Goal: Task Accomplishment & Management: Use online tool/utility

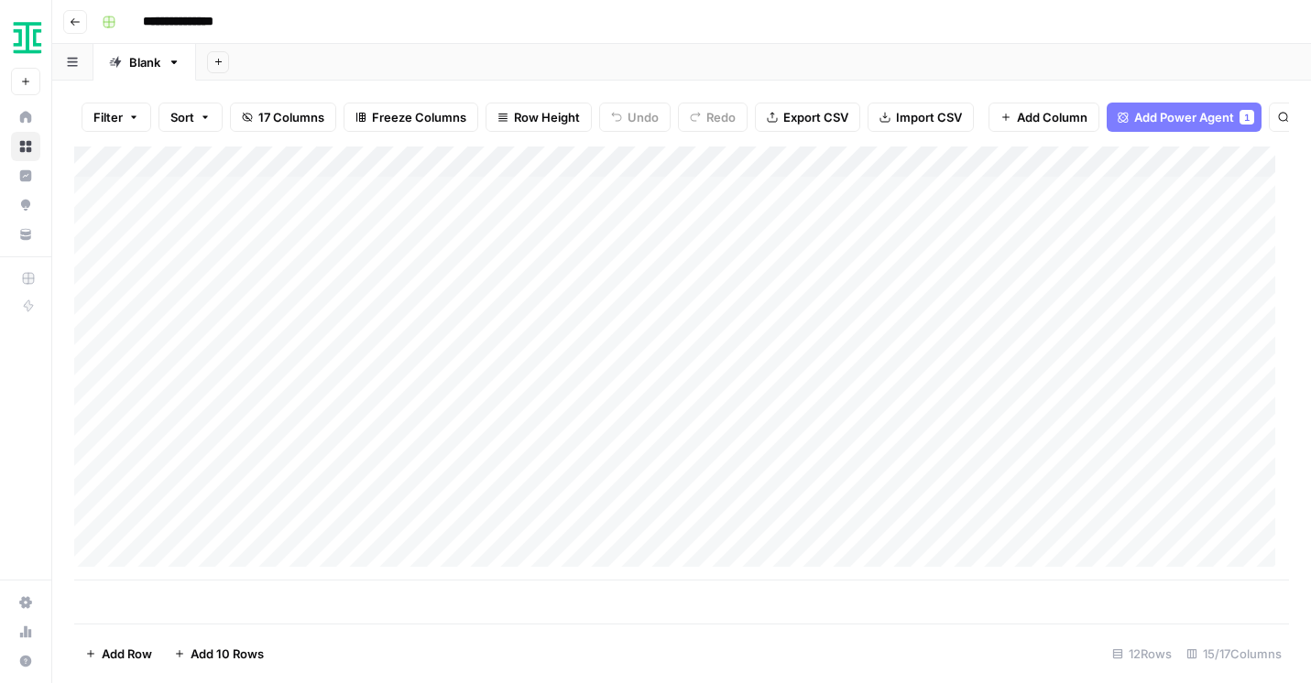
click at [68, 21] on button "Go back" at bounding box center [75, 22] width 24 height 24
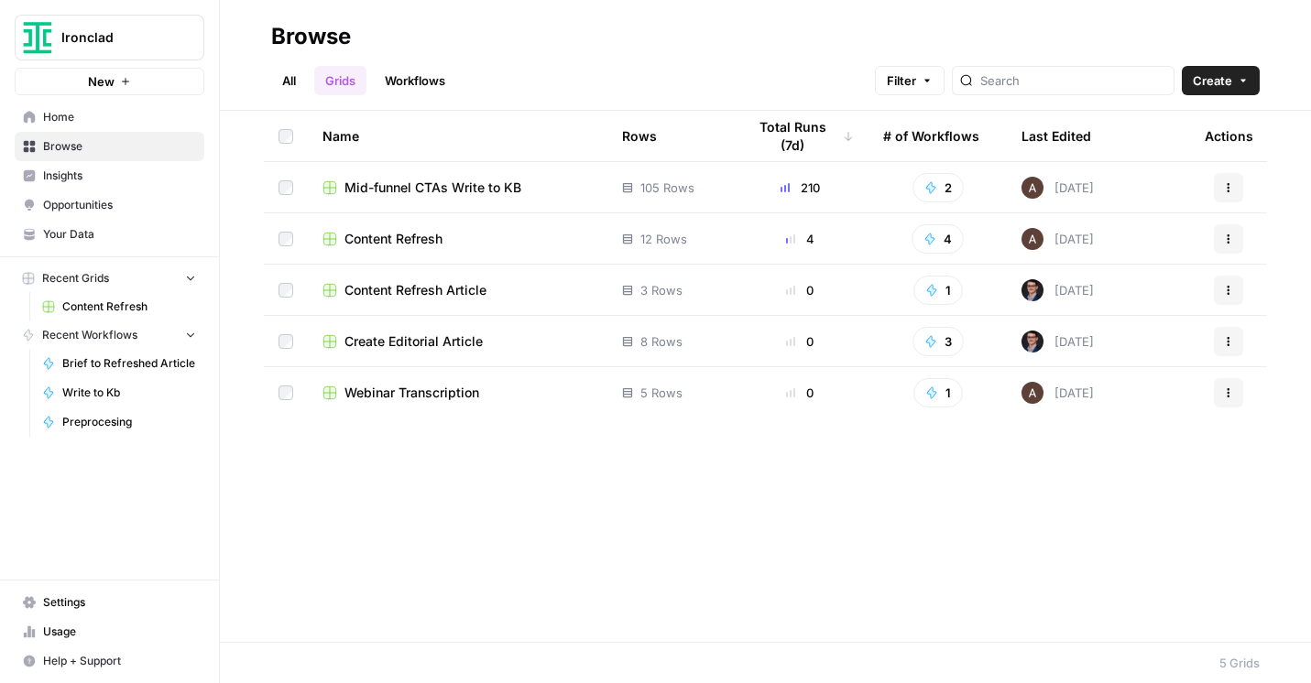
click at [136, 49] on button "Ironclad" at bounding box center [110, 38] width 190 height 46
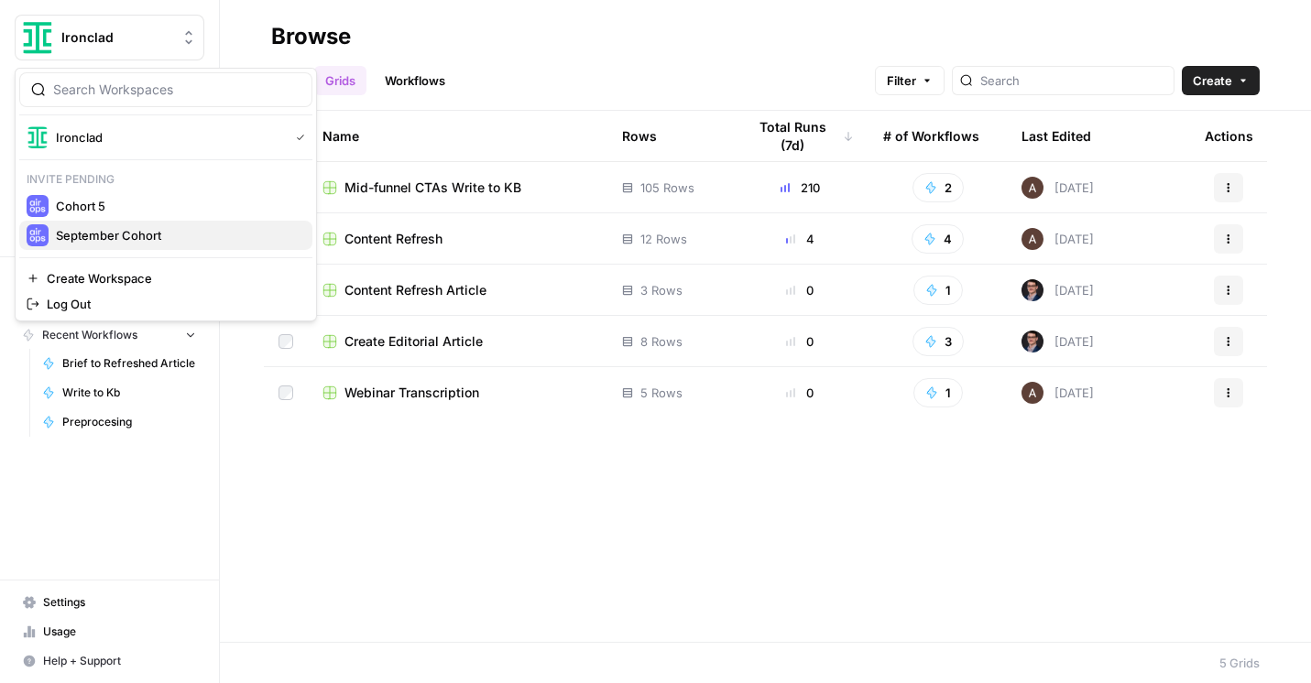
click at [122, 240] on span "September Cohort" at bounding box center [177, 235] width 242 height 18
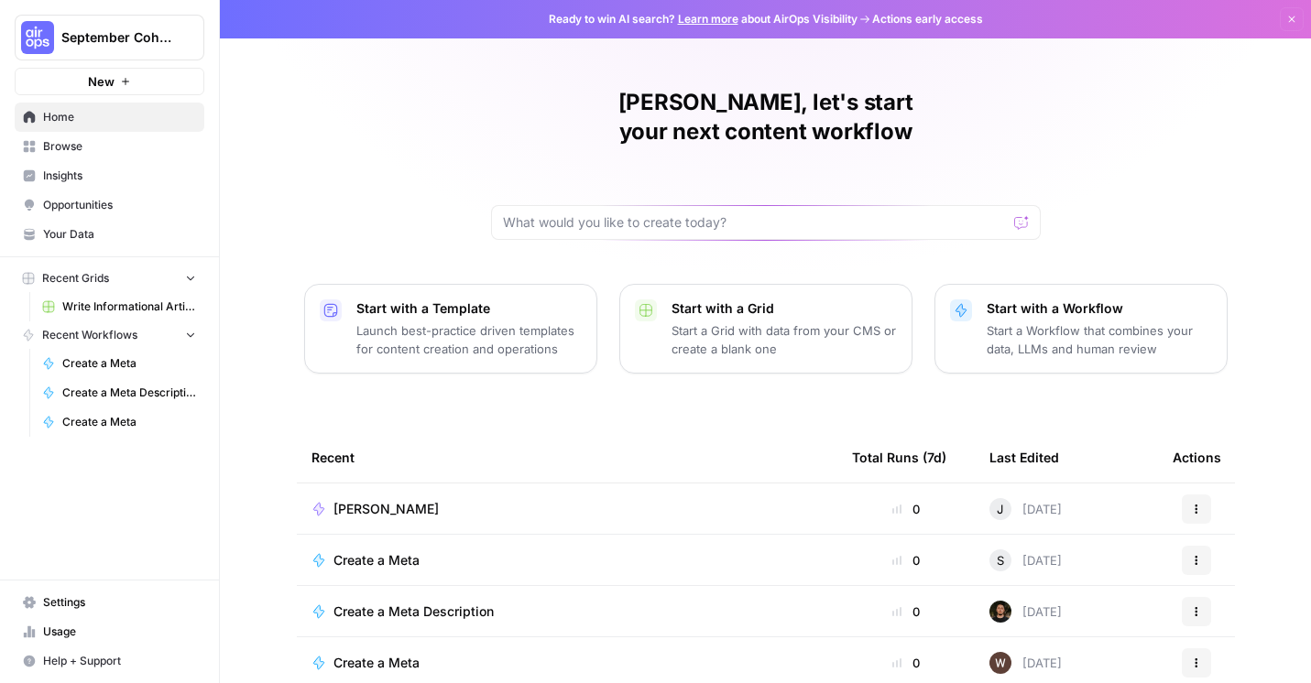
click at [1092, 299] on p "Start with a Workflow" at bounding box center [1098, 308] width 225 height 18
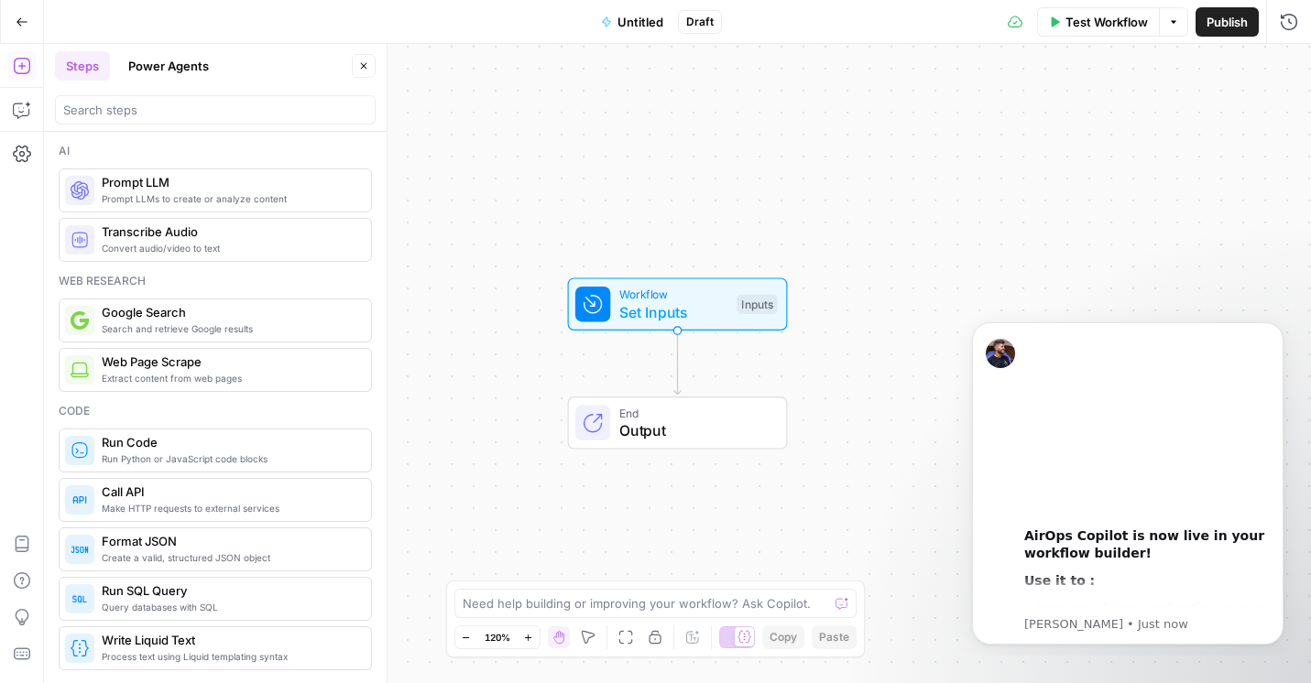
click at [23, 12] on button "Go Back" at bounding box center [21, 21] width 33 height 33
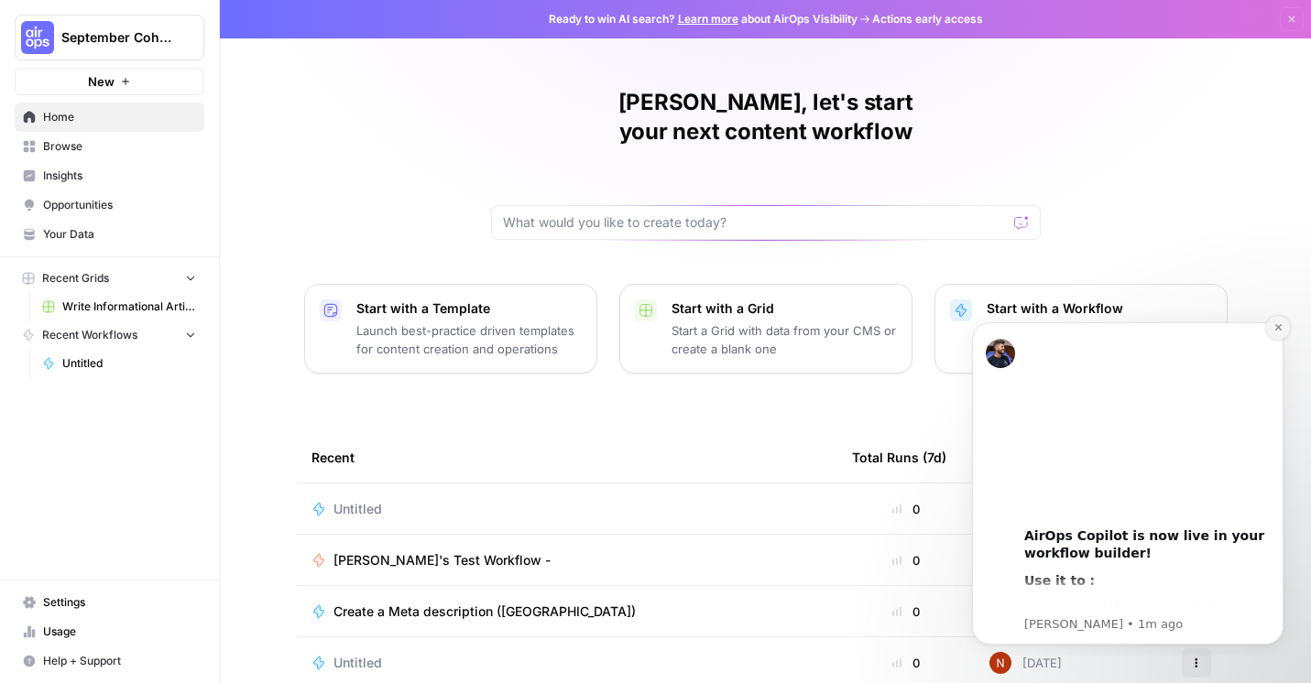
click at [1278, 327] on icon "Dismiss notification" at bounding box center [1277, 327] width 6 height 6
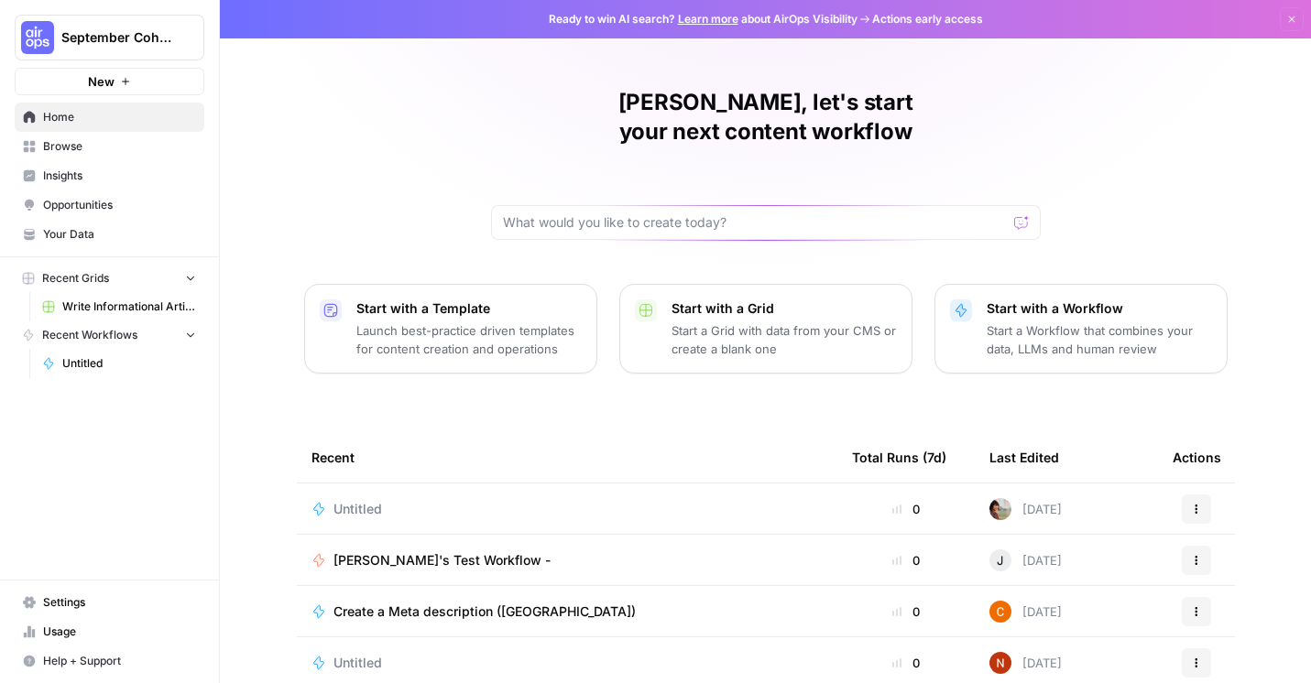
click at [131, 79] on button "New" at bounding box center [110, 81] width 190 height 27
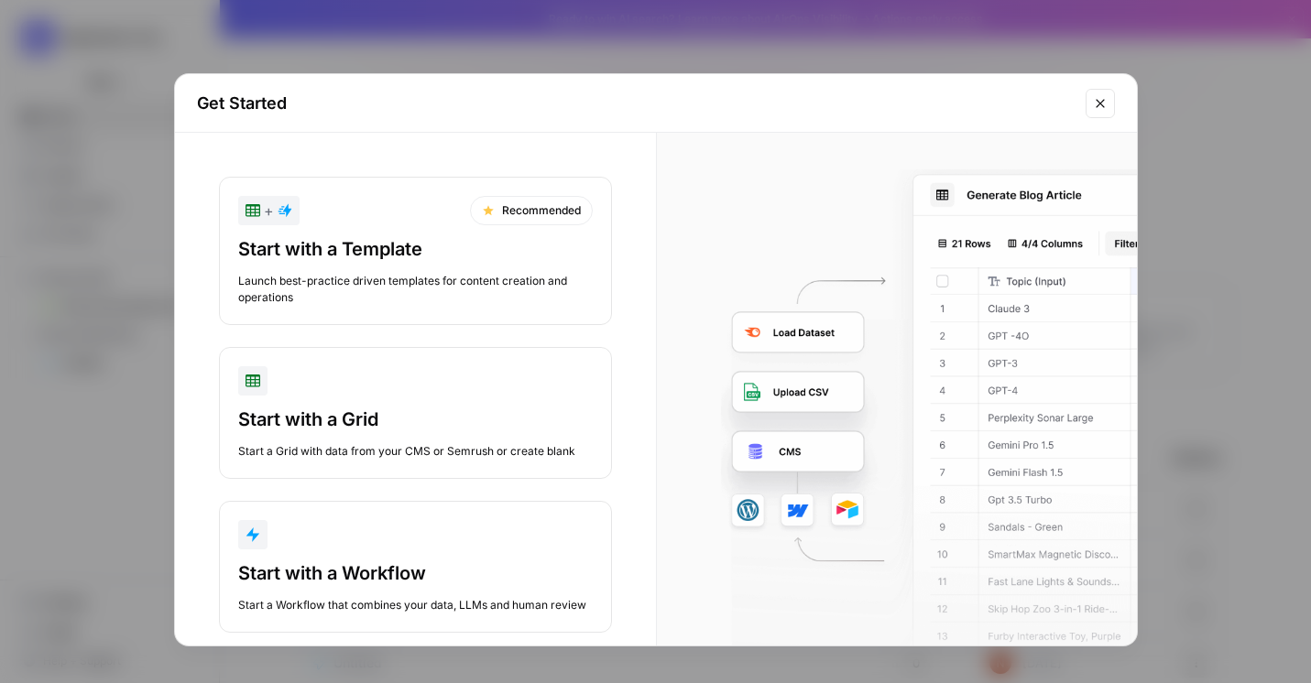
scroll to position [4, 0]
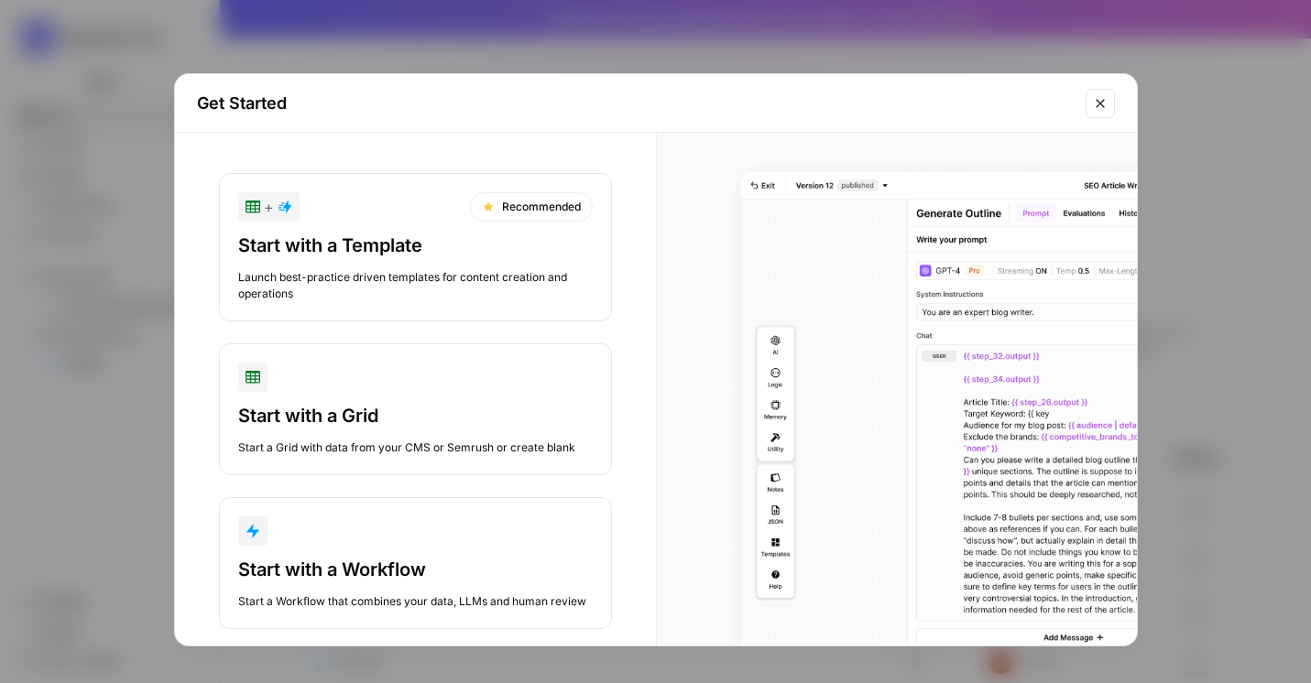
click at [406, 564] on div "Start with a Workflow" at bounding box center [415, 570] width 354 height 26
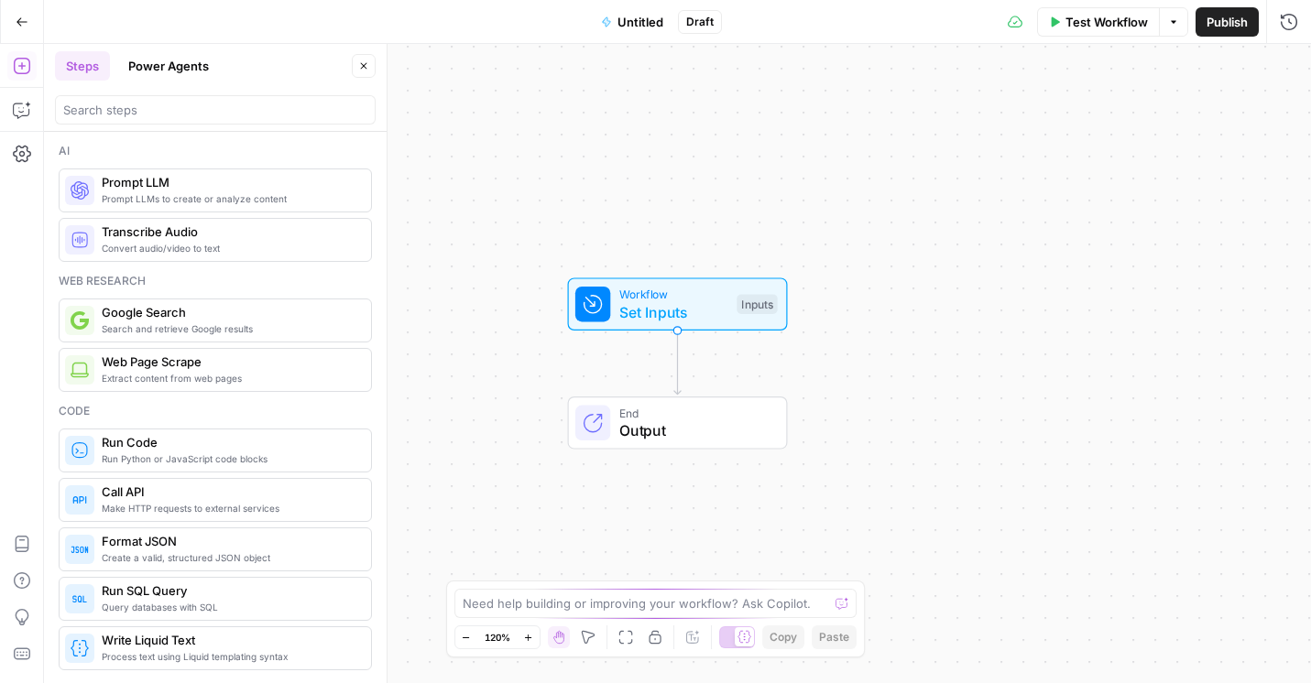
click at [629, 20] on span "Untitled" at bounding box center [640, 22] width 46 height 18
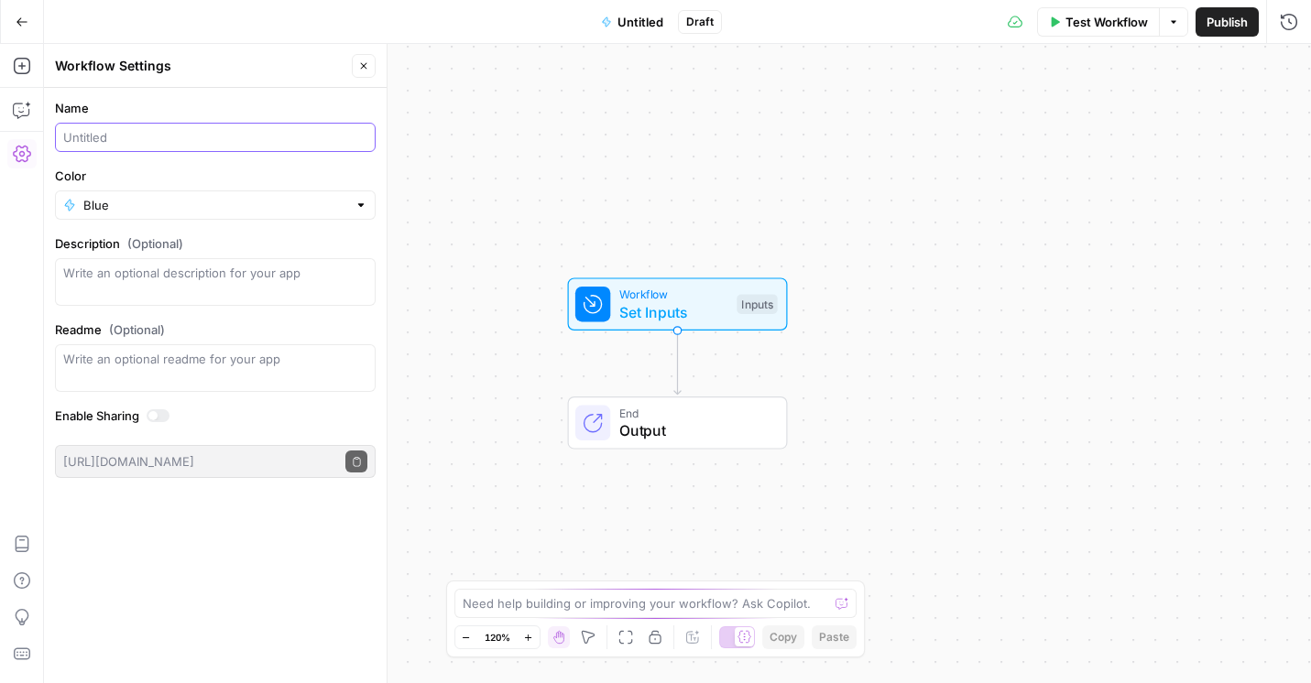
click at [259, 133] on input "Name" at bounding box center [215, 137] width 304 height 18
type input "T"
type input "Test: Create a meta description"
click at [217, 560] on div "Name Test: Create a meta description Color Blue Description (Optional) Readme (…" at bounding box center [215, 385] width 343 height 595
click at [665, 317] on span "Set Inputs" at bounding box center [673, 312] width 109 height 22
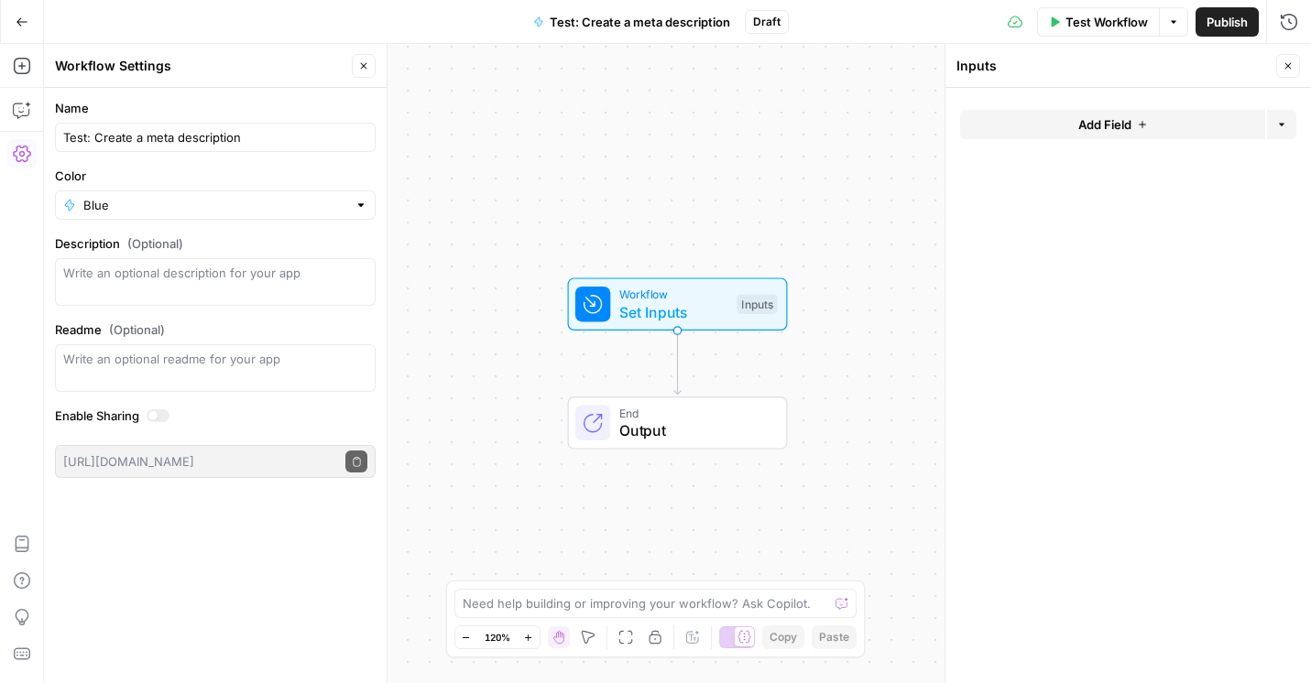
click at [1147, 126] on icon "button" at bounding box center [1142, 124] width 11 height 11
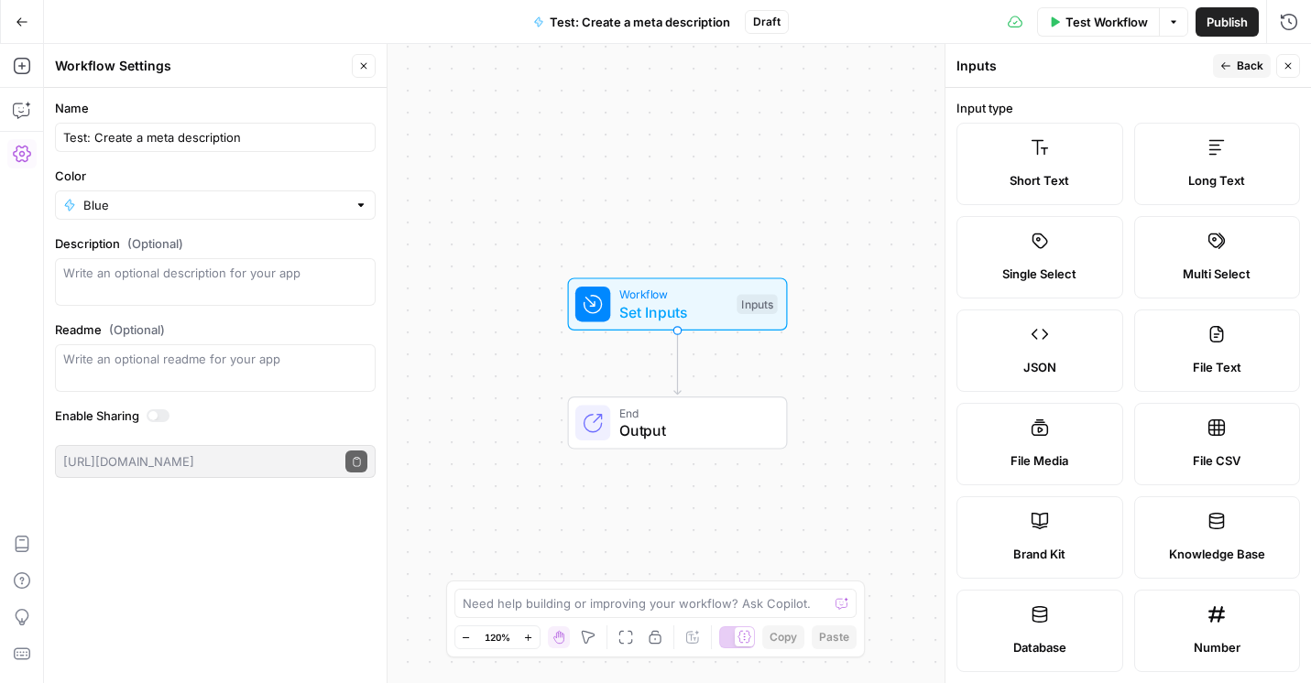
click at [1029, 169] on label "Short Text" at bounding box center [1039, 164] width 167 height 82
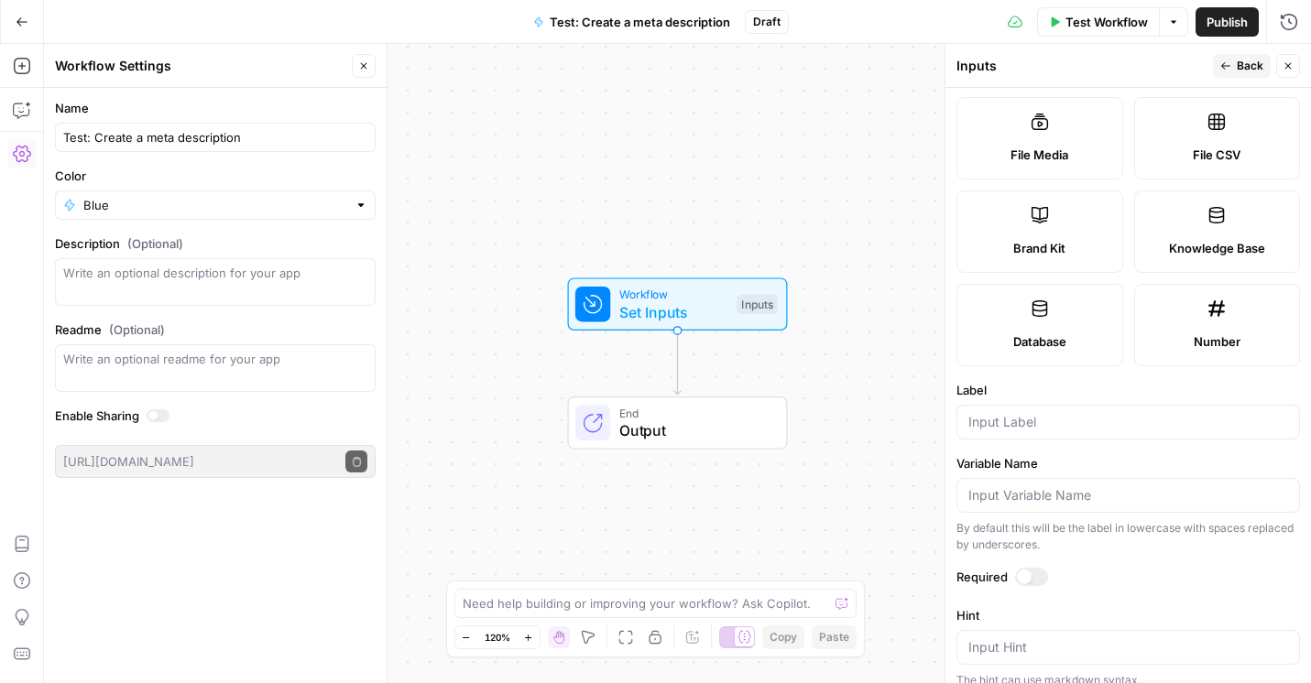
scroll to position [308, 0]
click at [1046, 429] on input "Label" at bounding box center [1128, 420] width 320 height 18
type input "Blog URL"
click at [1039, 579] on div at bounding box center [1031, 575] width 33 height 18
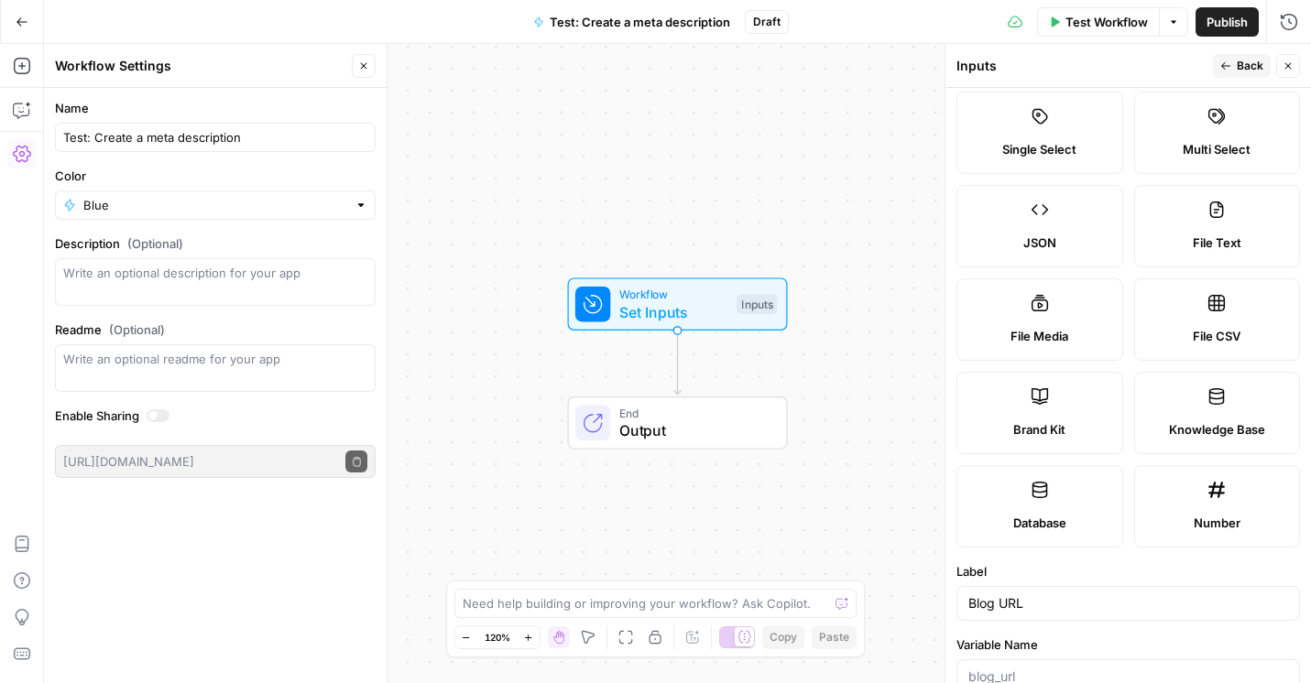
scroll to position [0, 0]
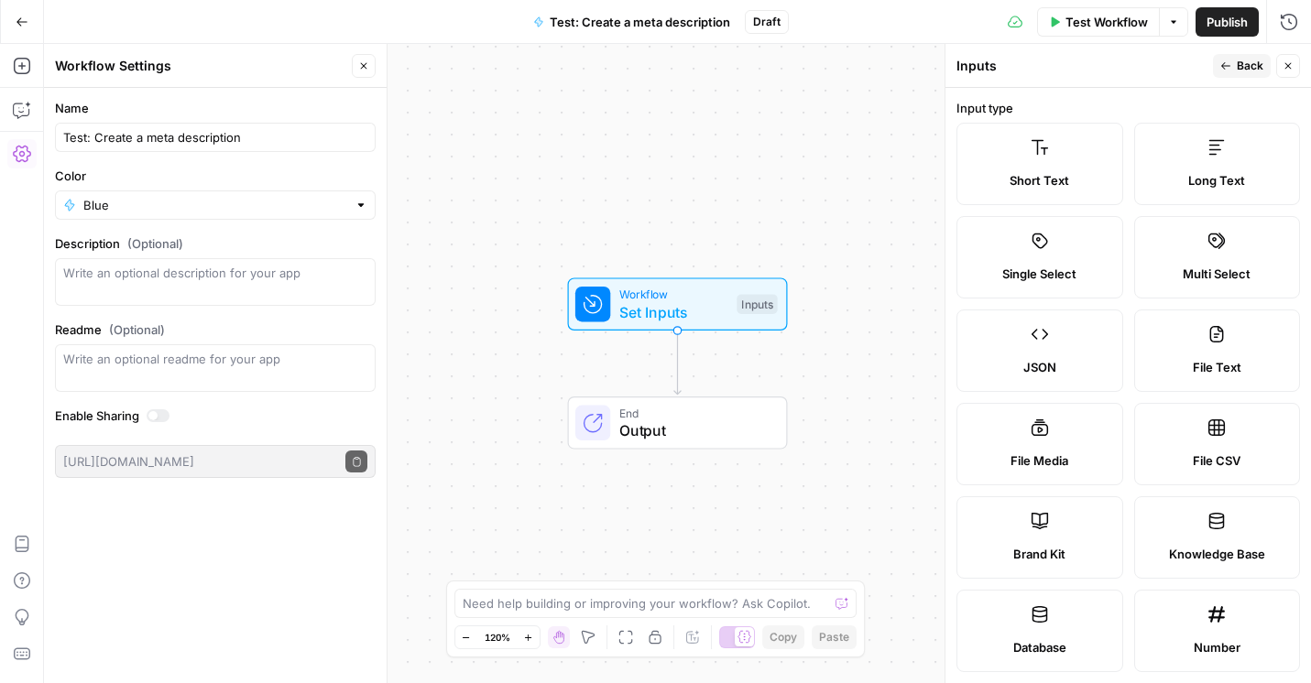
click at [1244, 63] on span "Back" at bounding box center [1249, 66] width 27 height 16
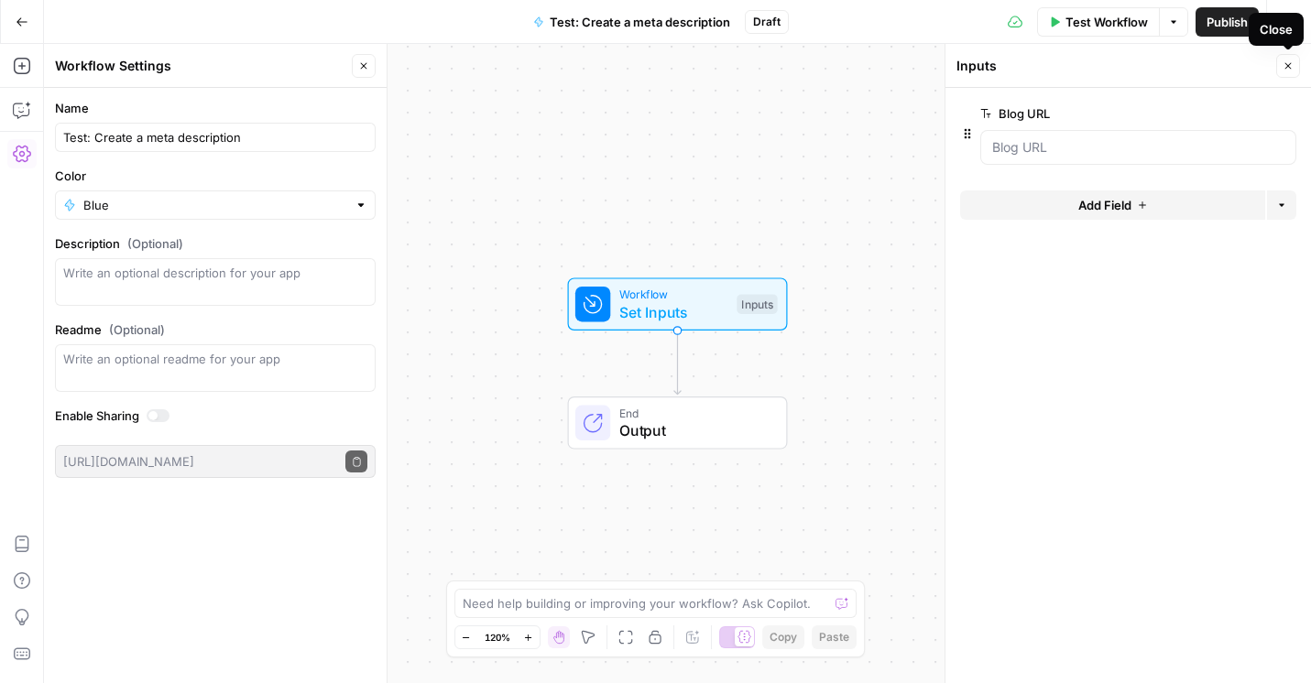
click at [1288, 65] on icon "button" at bounding box center [1288, 66] width 6 height 6
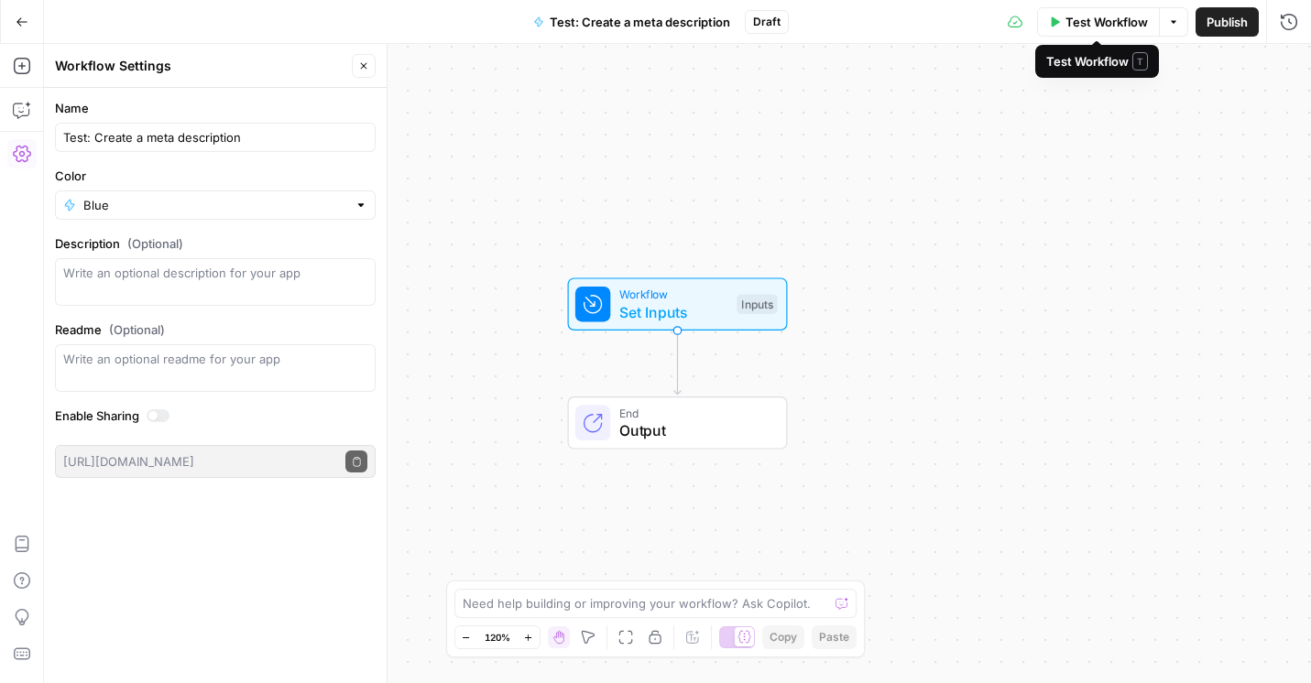
click at [1111, 17] on span "Test Workflow" at bounding box center [1106, 22] width 82 height 18
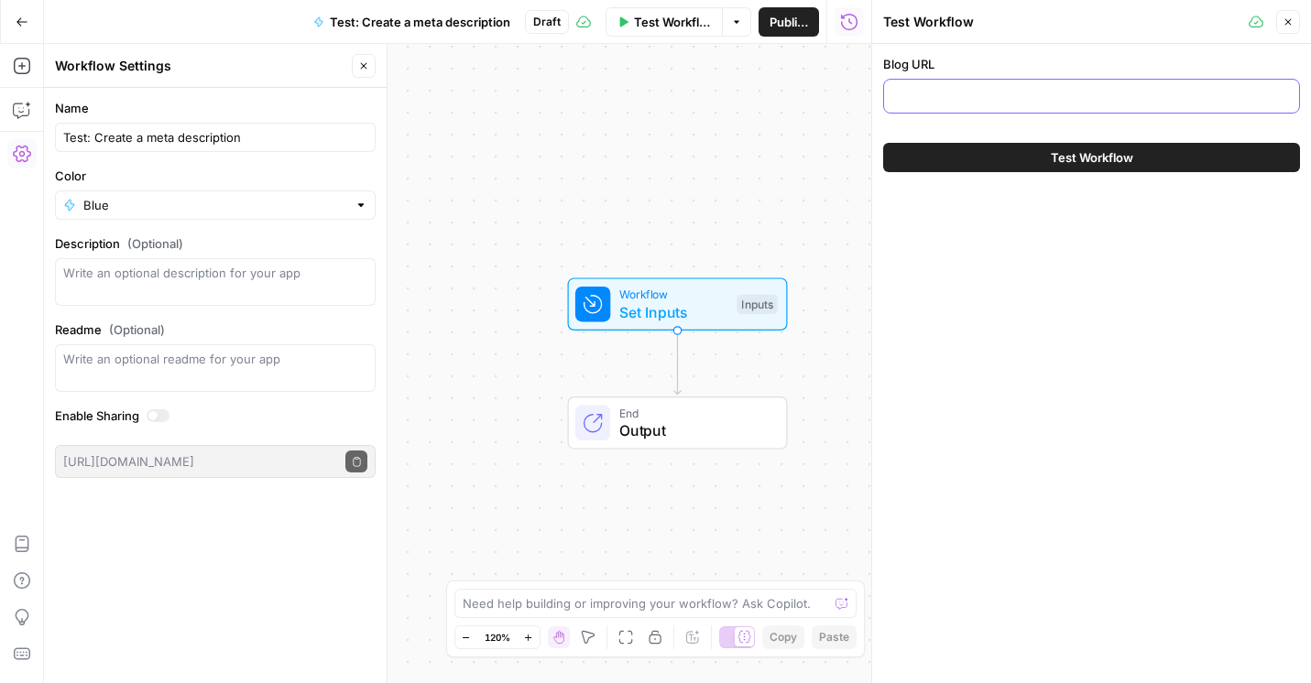
click at [1101, 94] on input "Blog URL" at bounding box center [1091, 96] width 393 height 18
click at [989, 91] on input "Blog URL" at bounding box center [1091, 96] width 393 height 18
paste input "[URL][DOMAIN_NAME]"
type input "[URL][DOMAIN_NAME]"
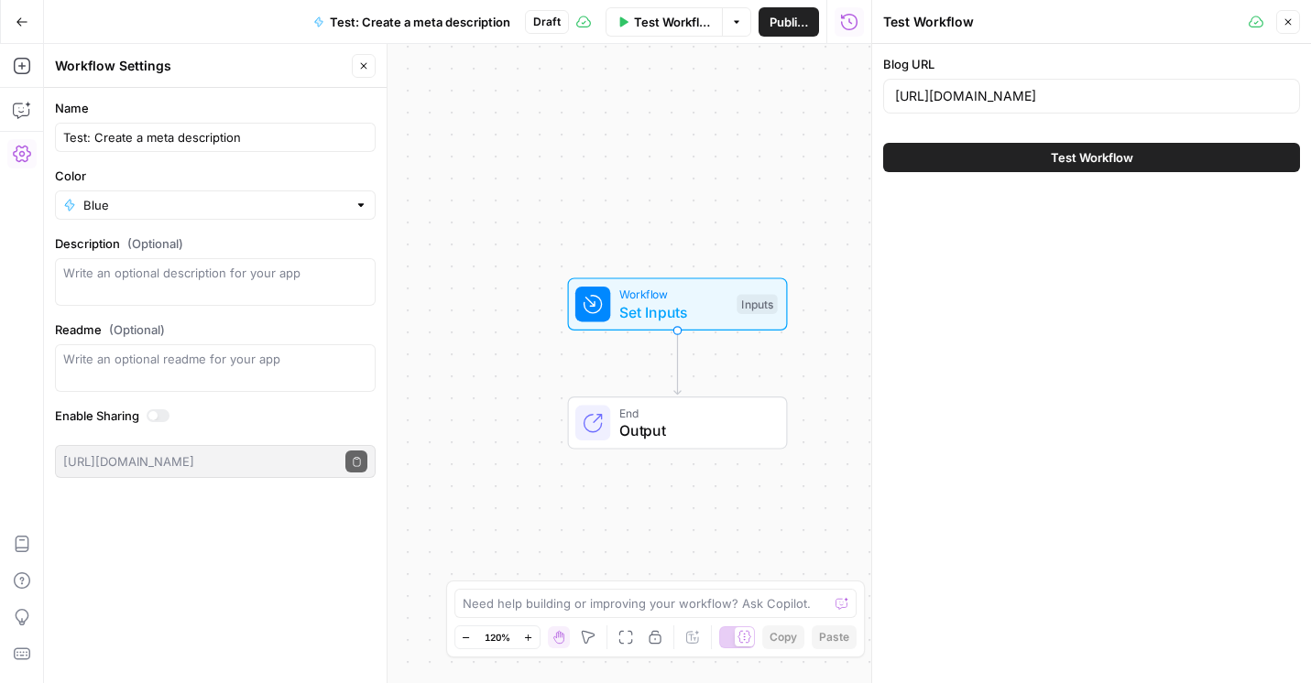
scroll to position [0, 0]
drag, startPoint x: 1082, startPoint y: 162, endPoint x: 1052, endPoint y: 343, distance: 182.8
click at [1052, 343] on div "Blog URL [URL][DOMAIN_NAME] Test Workflow" at bounding box center [1091, 363] width 439 height 639
click at [1287, 22] on icon "button" at bounding box center [1288, 22] width 6 height 6
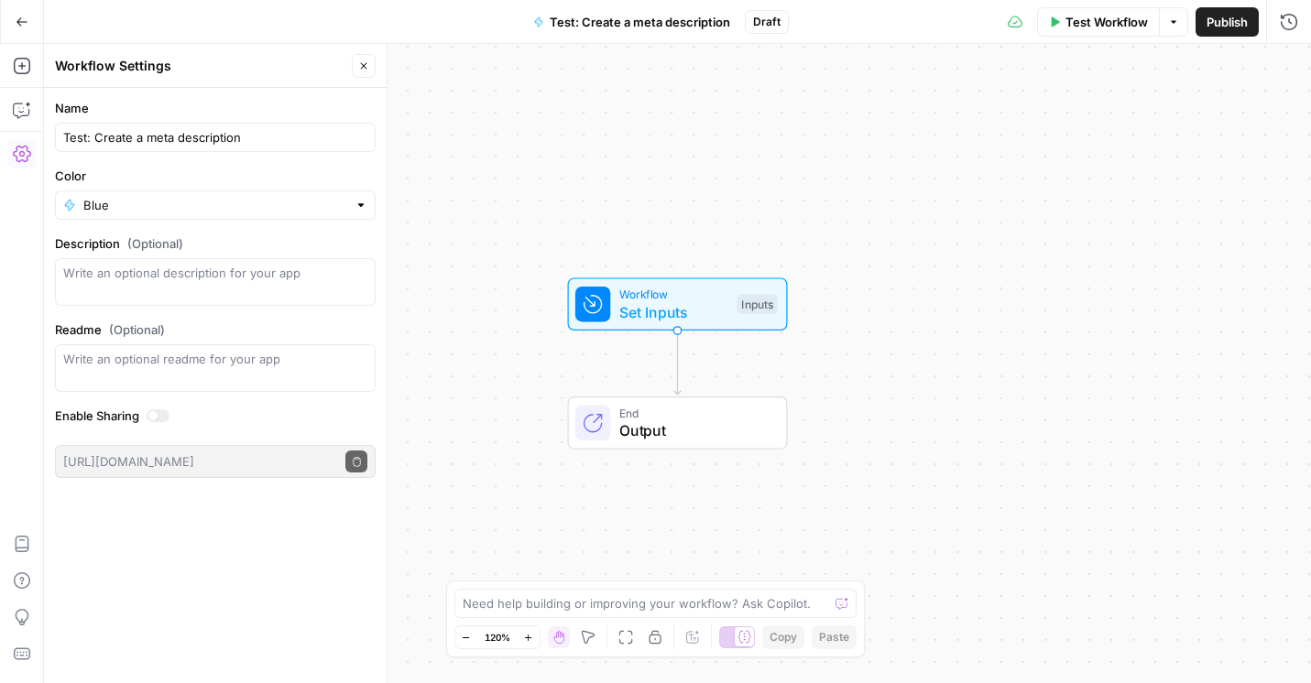
click at [367, 62] on icon "button" at bounding box center [363, 65] width 11 height 11
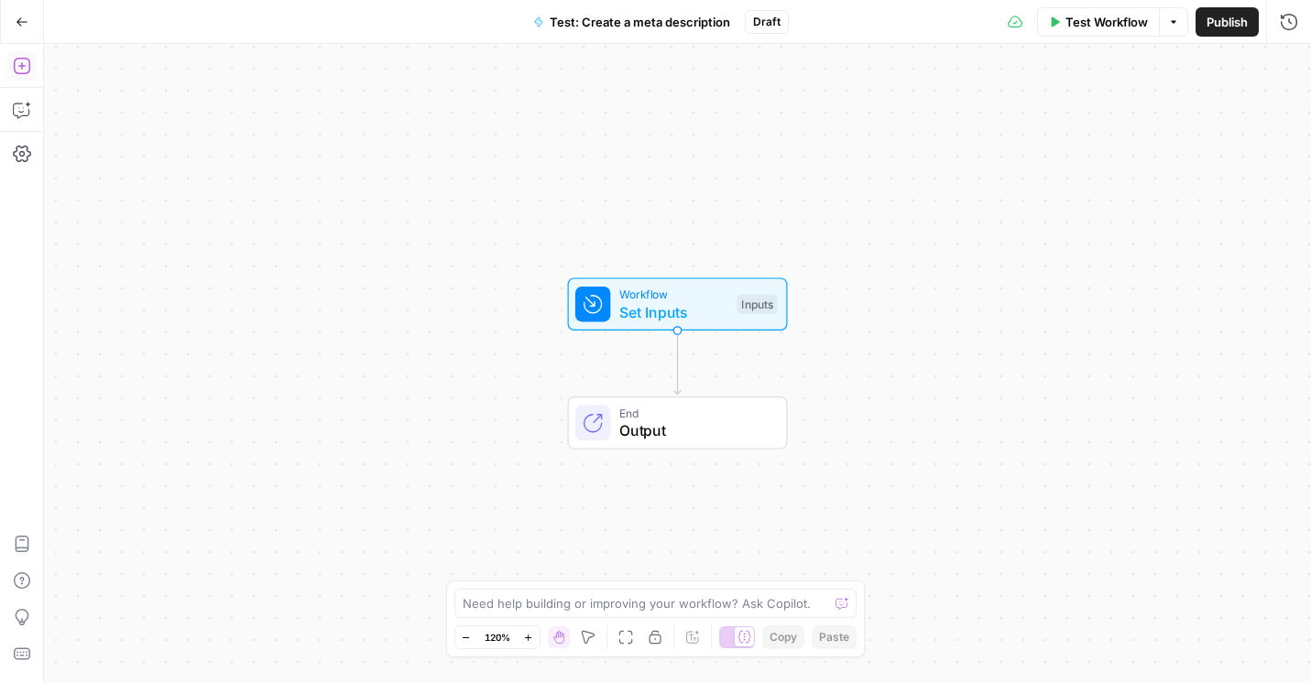
click at [22, 67] on icon "button" at bounding box center [21, 66] width 16 height 16
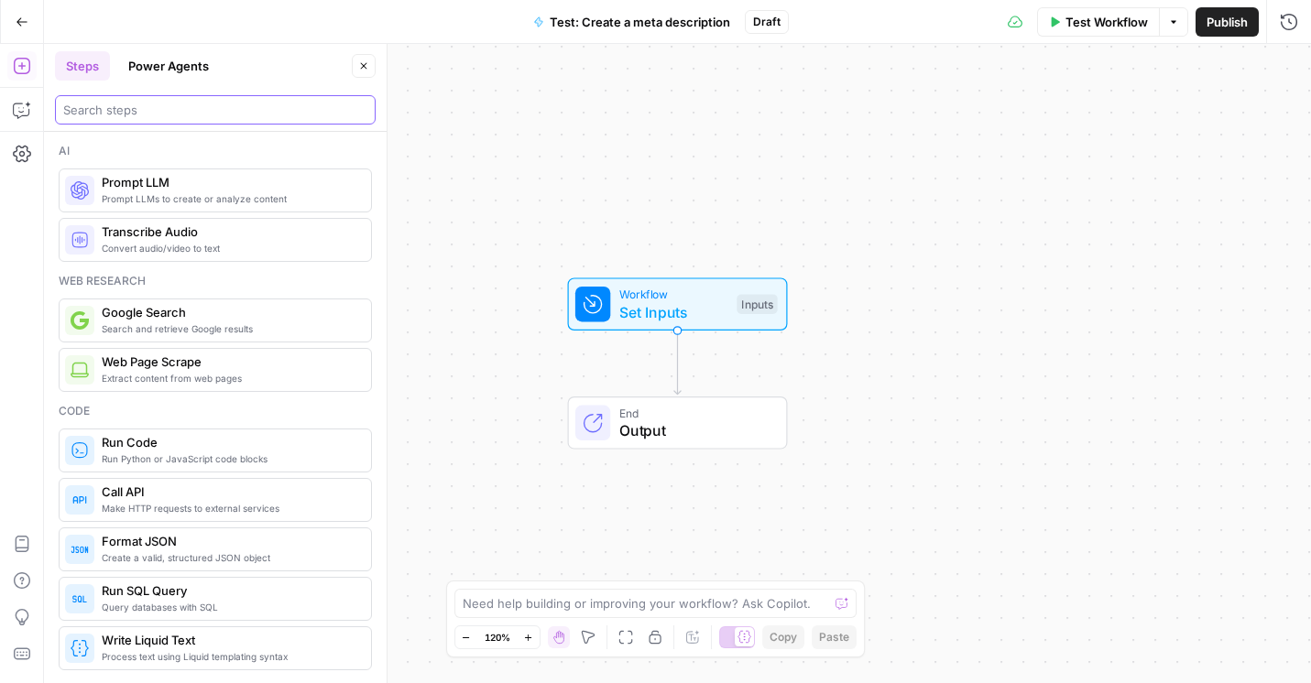
click at [161, 105] on input "search" at bounding box center [215, 110] width 304 height 18
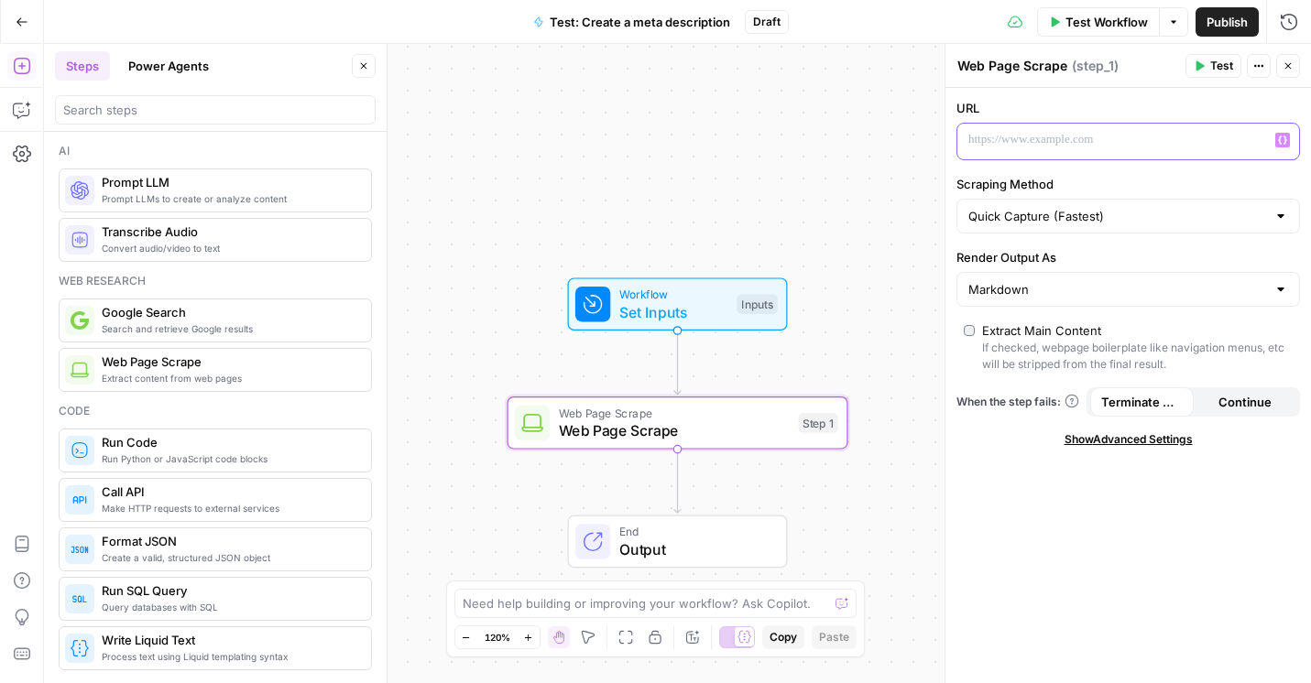
click at [1082, 144] on p at bounding box center [1113, 140] width 290 height 18
click at [1286, 141] on icon "button" at bounding box center [1282, 140] width 9 height 9
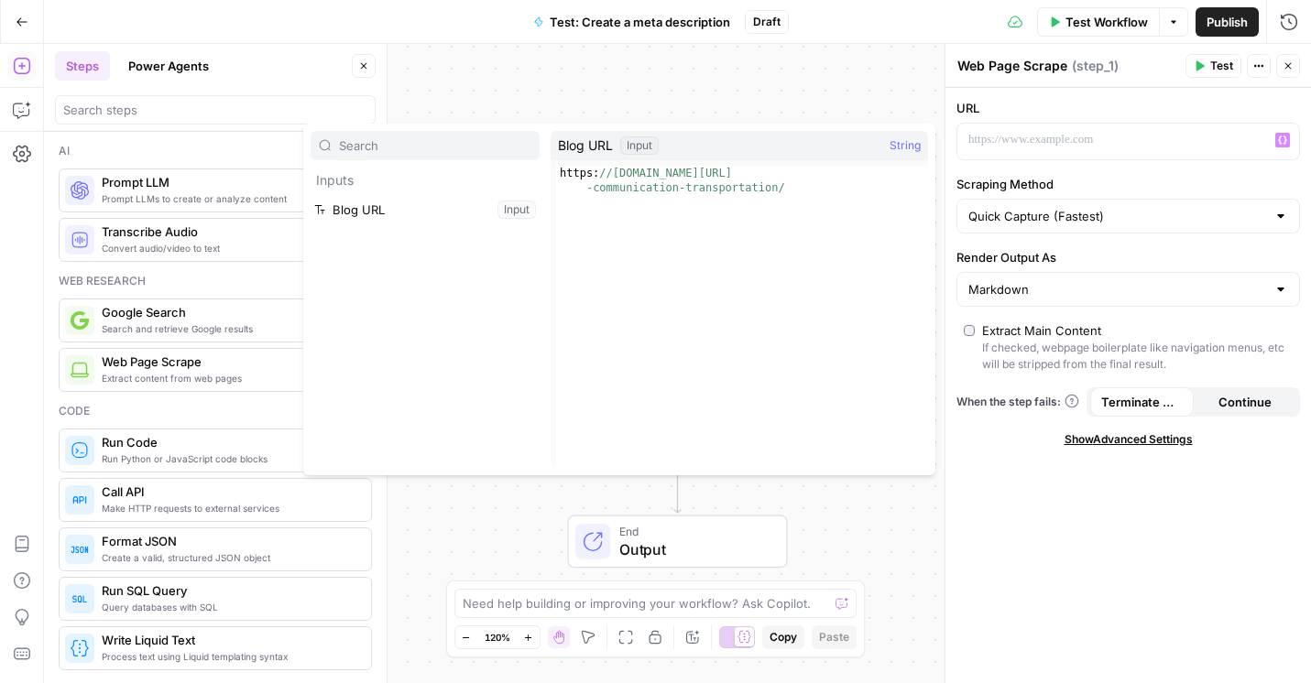
type textarea "**********"
click at [715, 180] on div "https: //[DOMAIN_NAME][URL] -communication-transportation/" at bounding box center [742, 346] width 372 height 361
click at [421, 206] on button "Select variable Blog URL" at bounding box center [424, 209] width 229 height 29
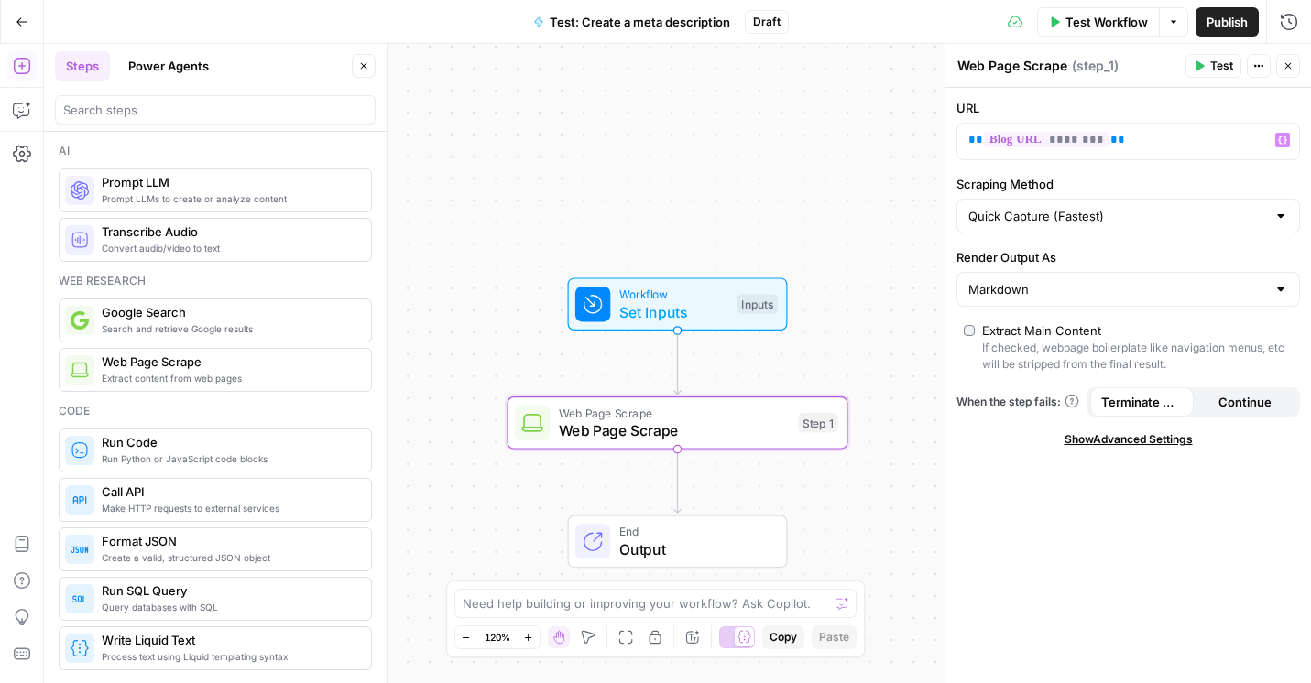
click at [1204, 67] on button "Test" at bounding box center [1213, 66] width 56 height 24
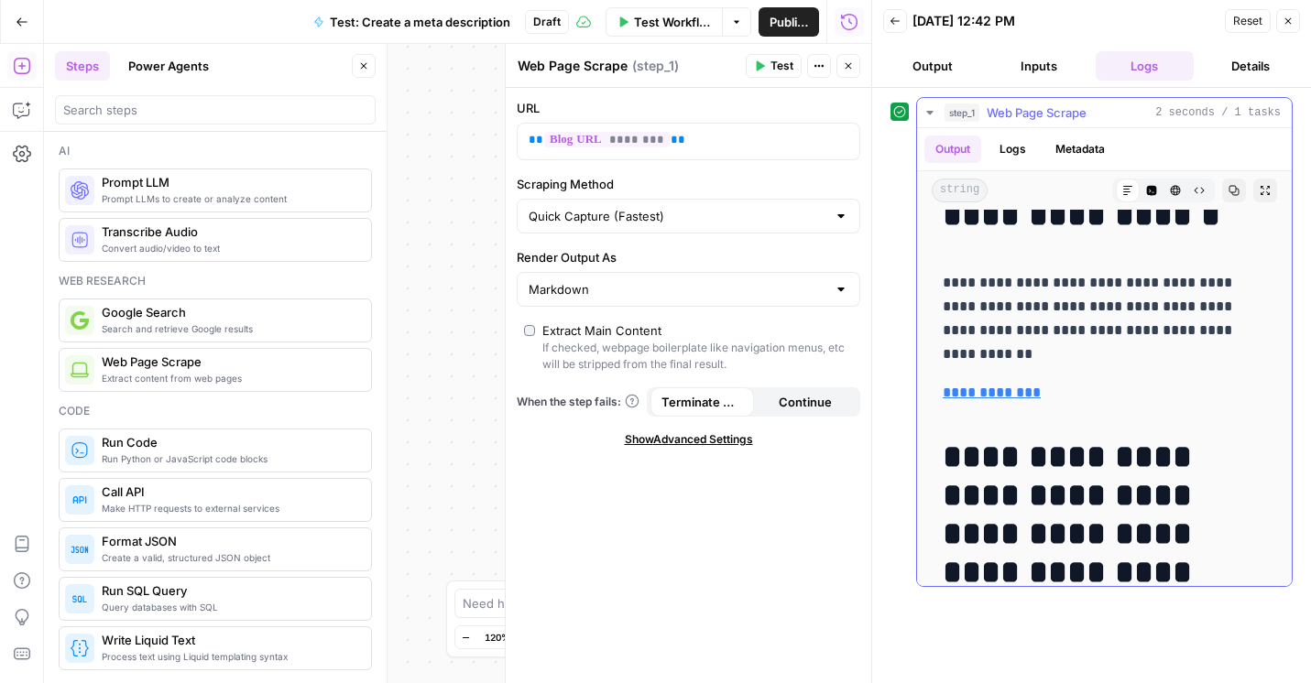
scroll to position [389, 0]
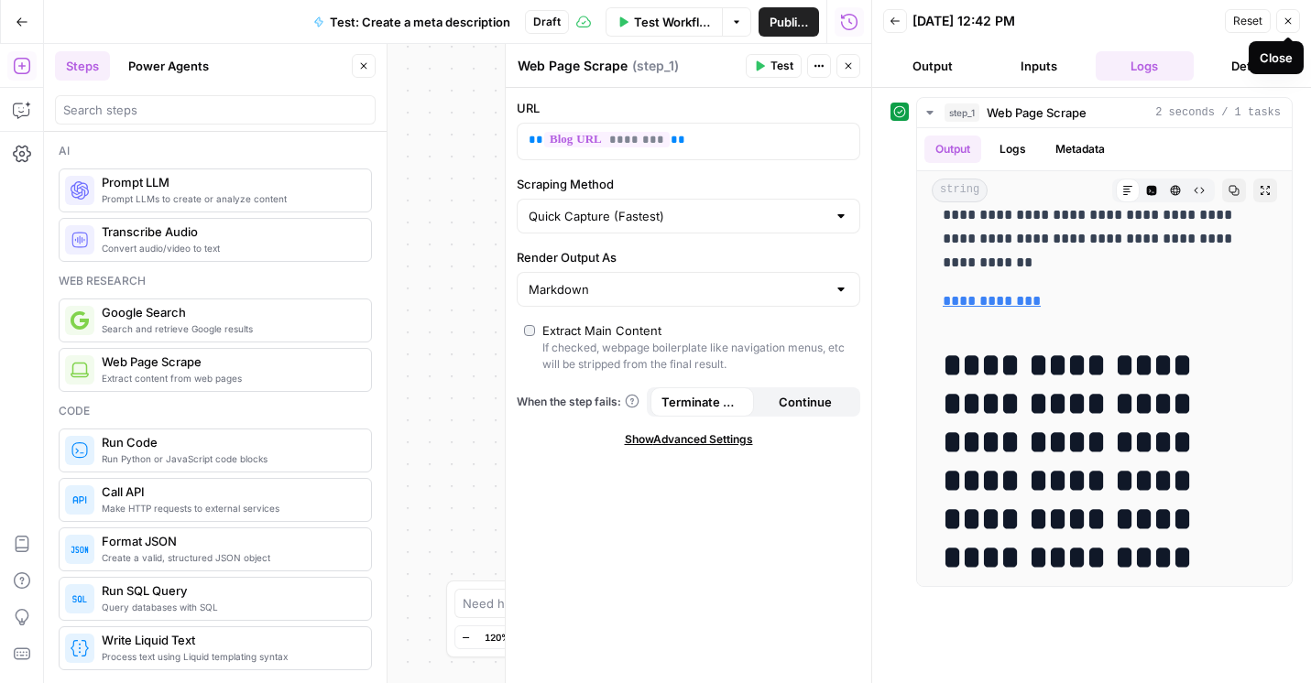
click at [1286, 23] on icon "button" at bounding box center [1287, 21] width 11 height 11
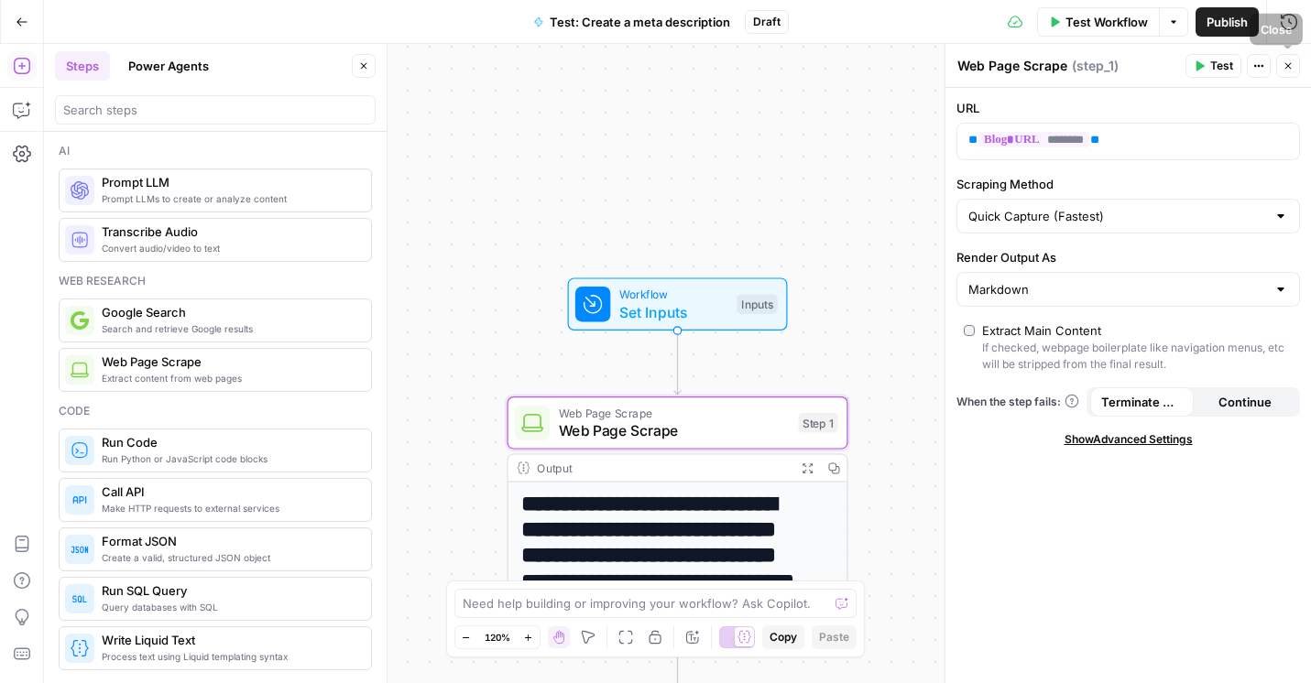
click at [1290, 59] on button "Close" at bounding box center [1288, 66] width 24 height 24
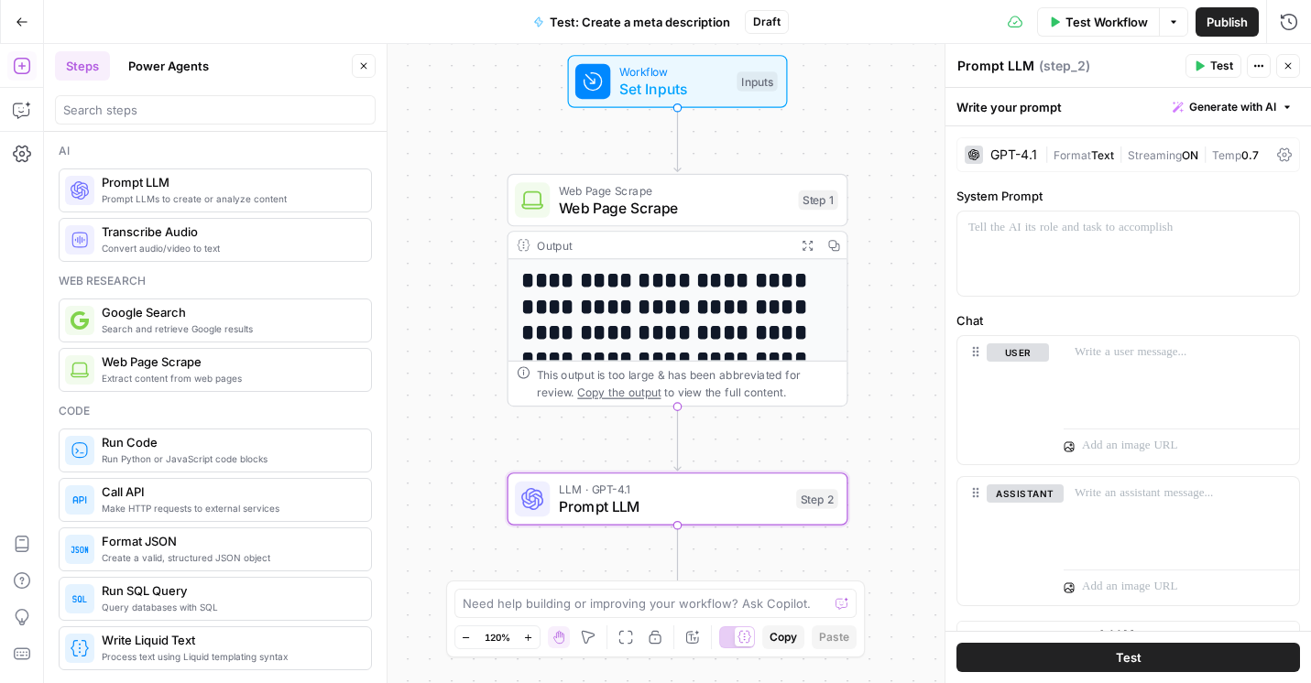
click at [995, 153] on div "GPT-4.1" at bounding box center [1013, 154] width 47 height 13
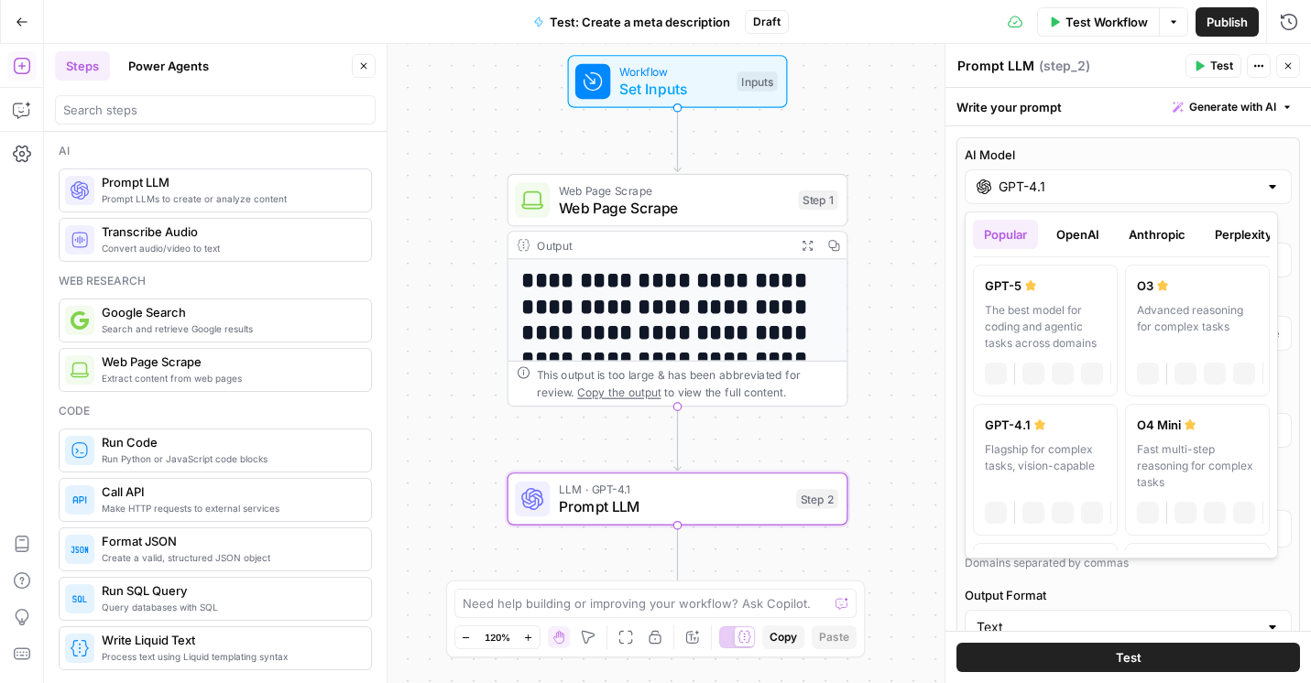
click at [1265, 188] on div at bounding box center [1272, 187] width 15 height 18
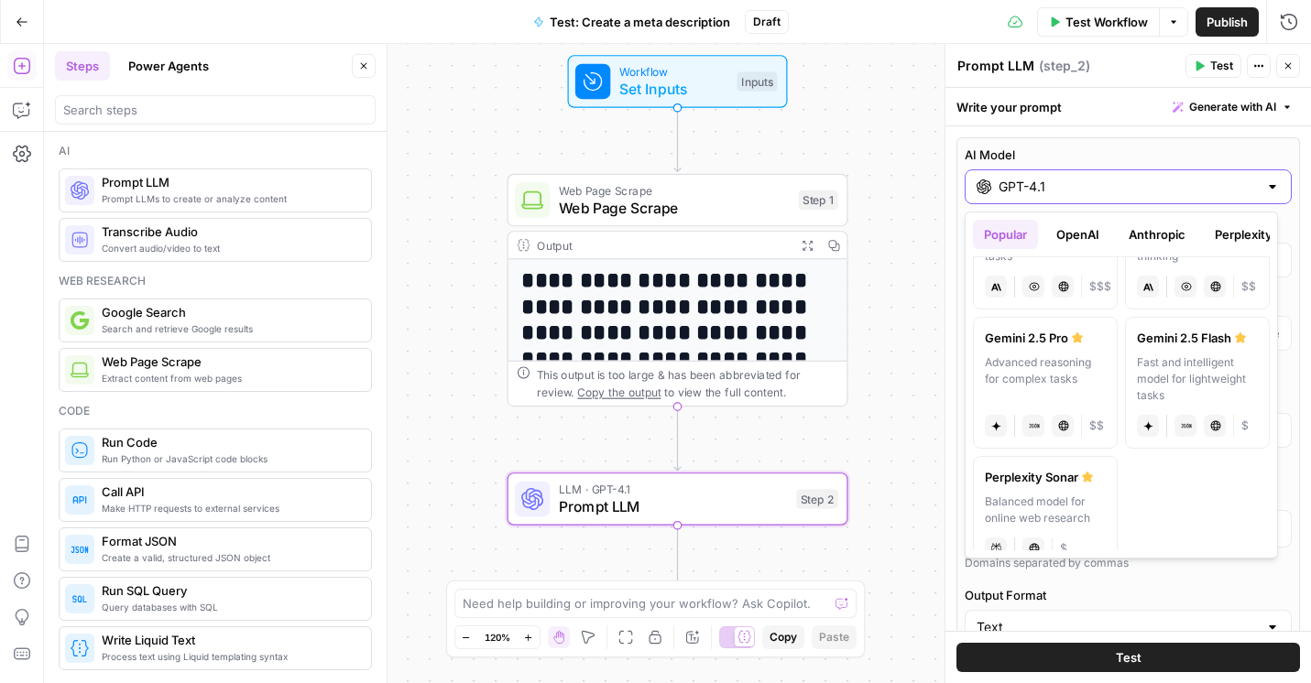
scroll to position [394, 0]
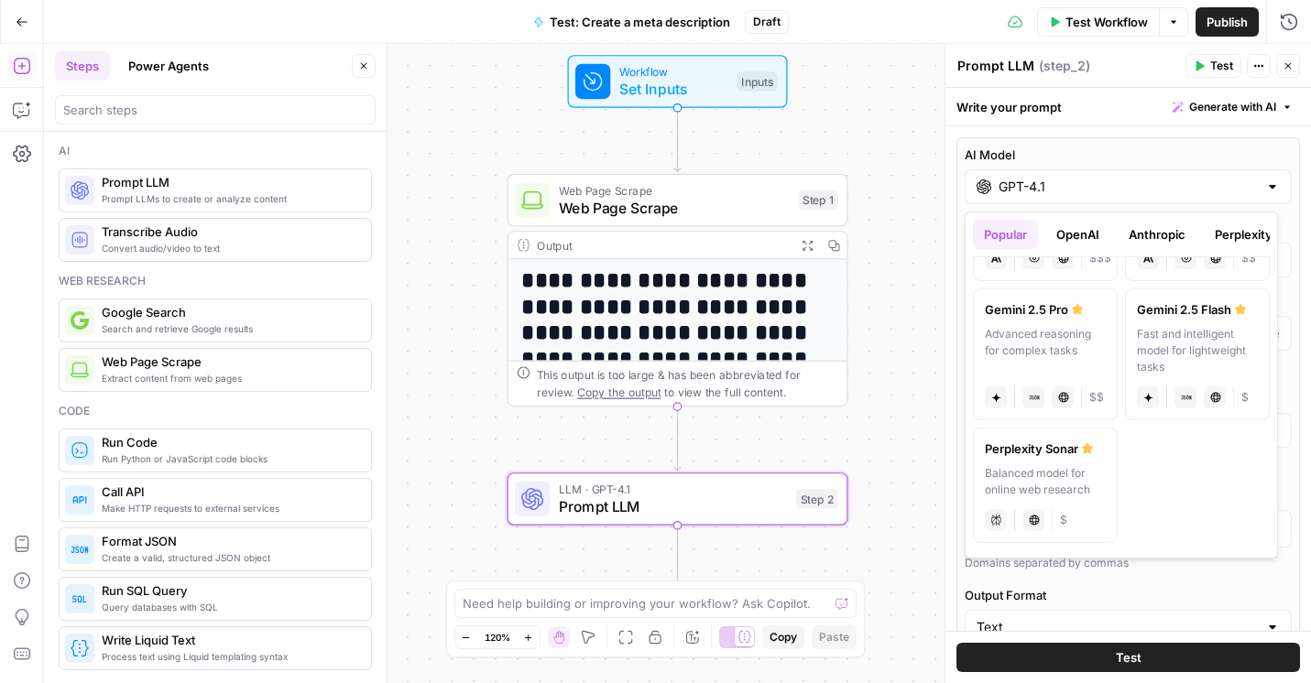
click at [1265, 189] on div at bounding box center [1272, 187] width 15 height 18
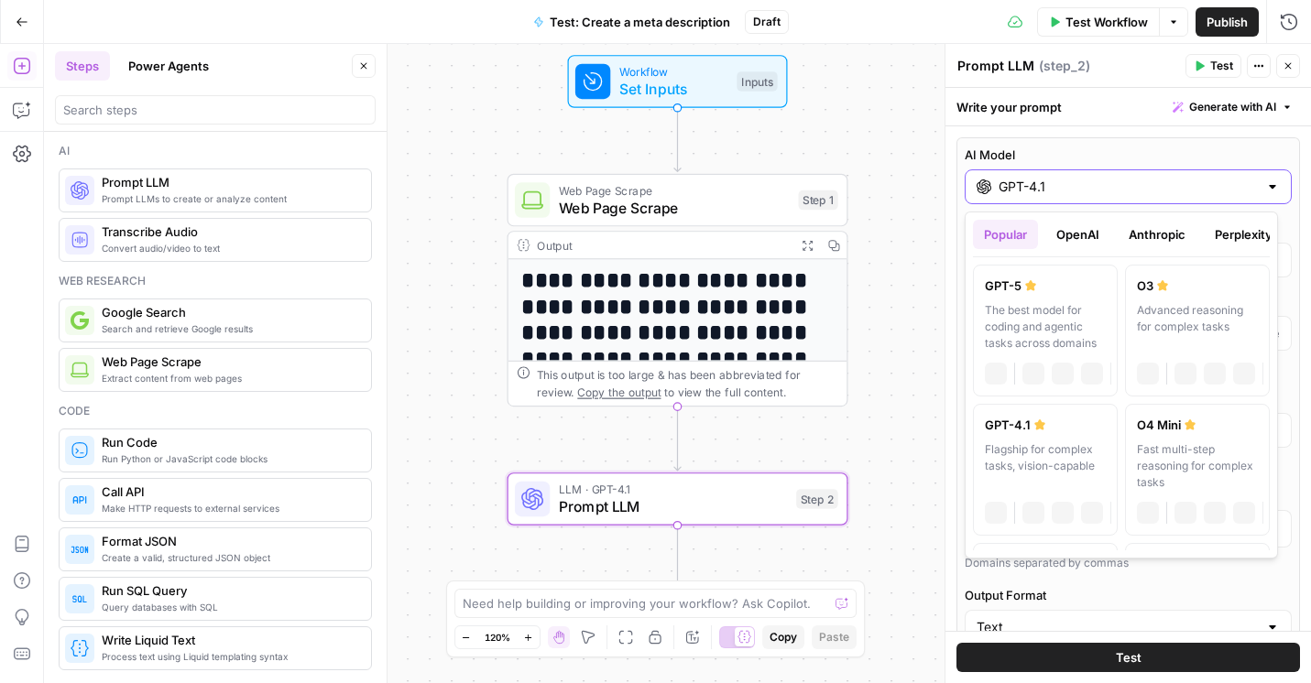
click at [1265, 187] on div at bounding box center [1272, 187] width 15 height 18
click at [1138, 229] on button "Anthropic" at bounding box center [1156, 234] width 79 height 29
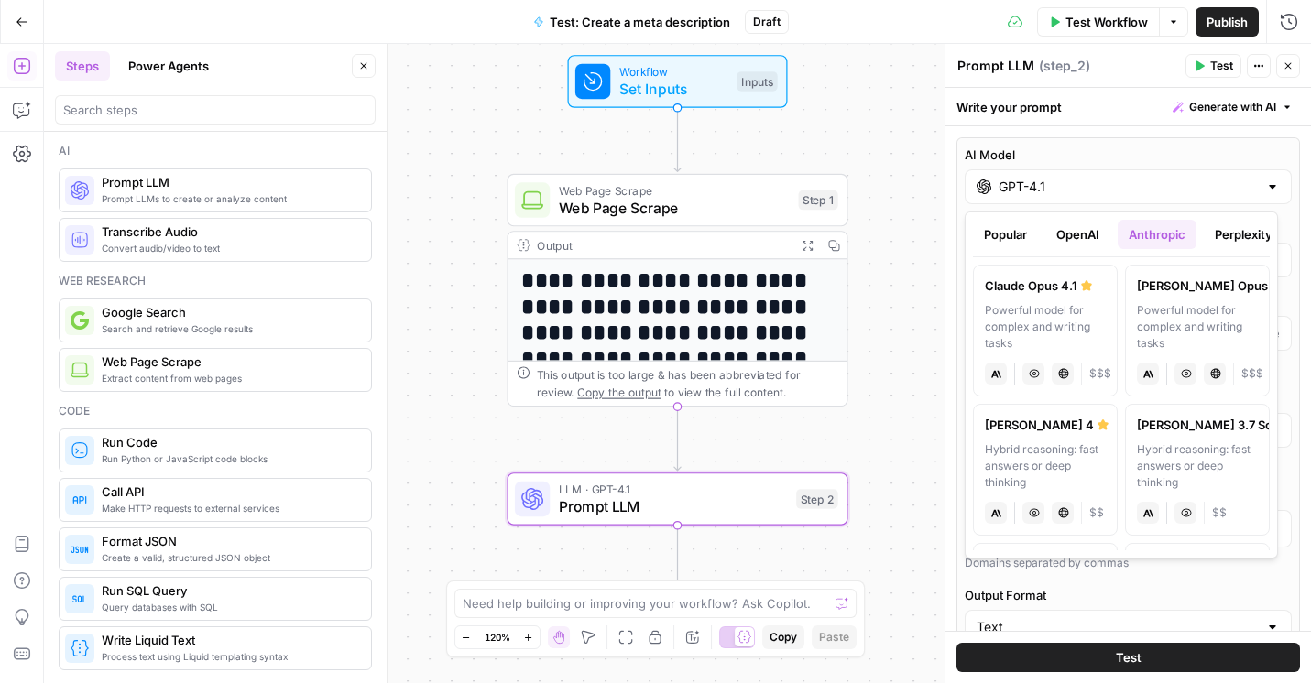
click at [1018, 441] on div "Hybrid reasoning: fast answers or deep thinking" at bounding box center [1045, 465] width 121 height 49
type input "[PERSON_NAME] 4"
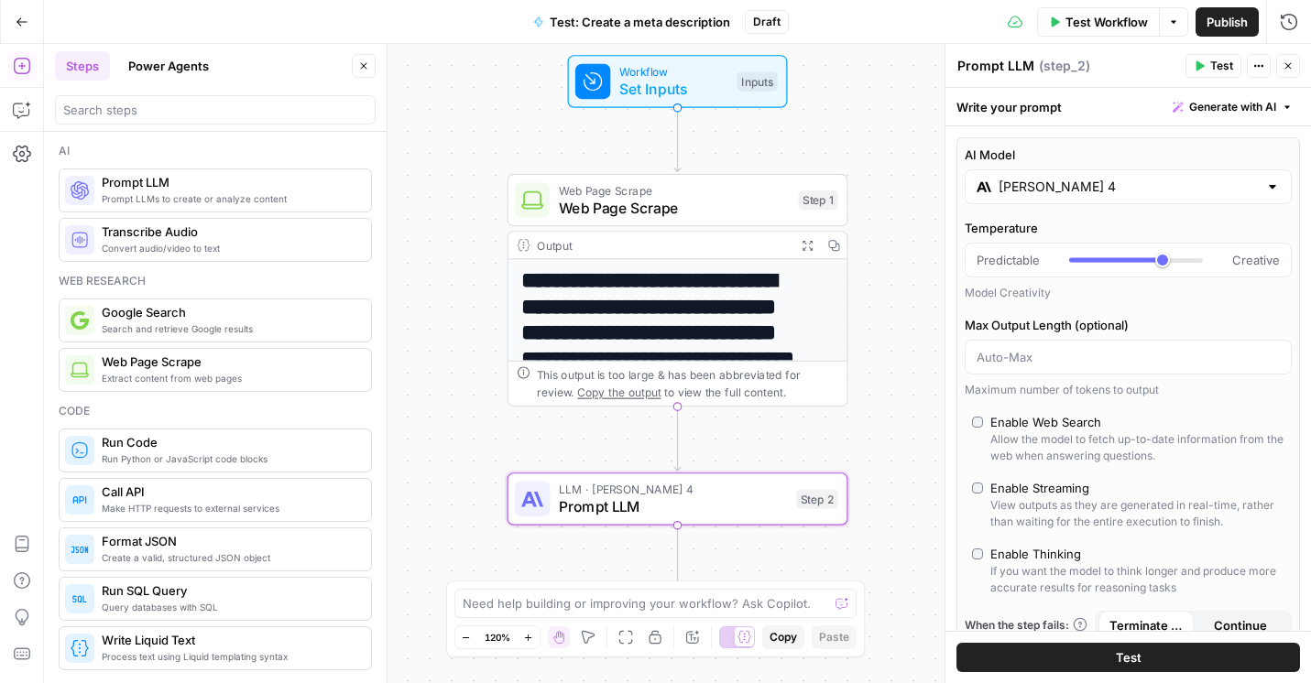
scroll to position [378, 0]
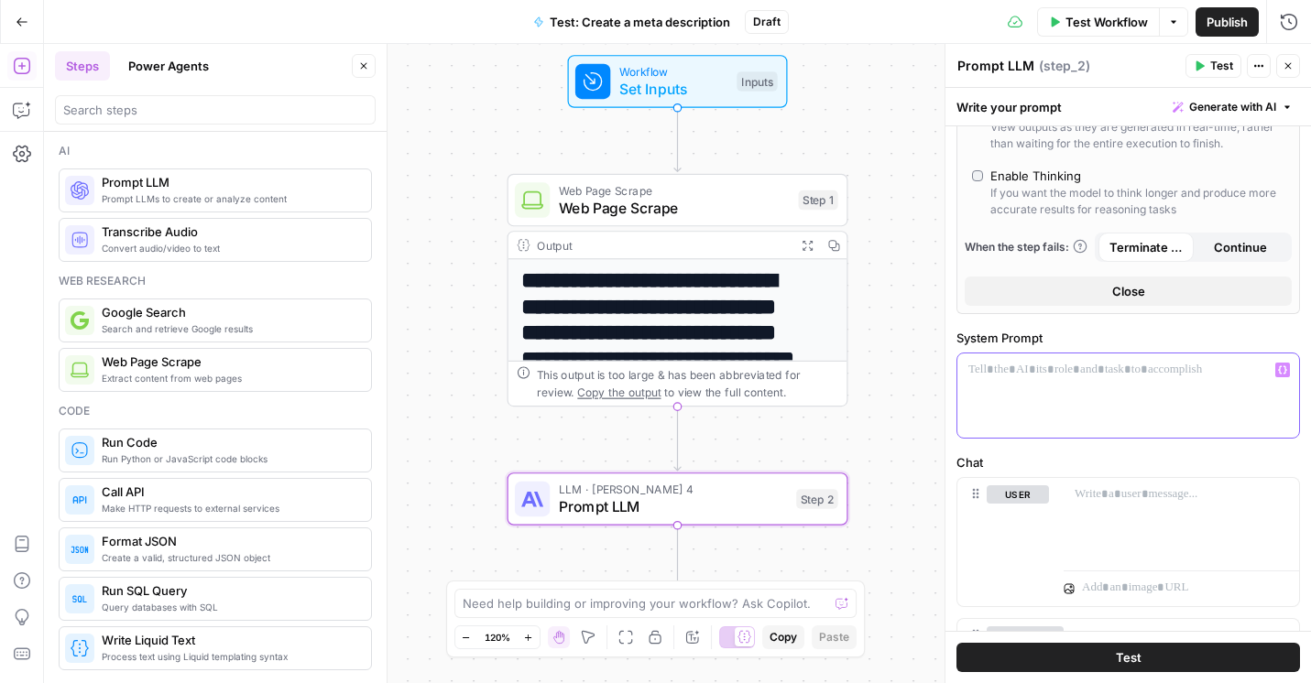
click at [1089, 376] on p at bounding box center [1128, 370] width 320 height 18
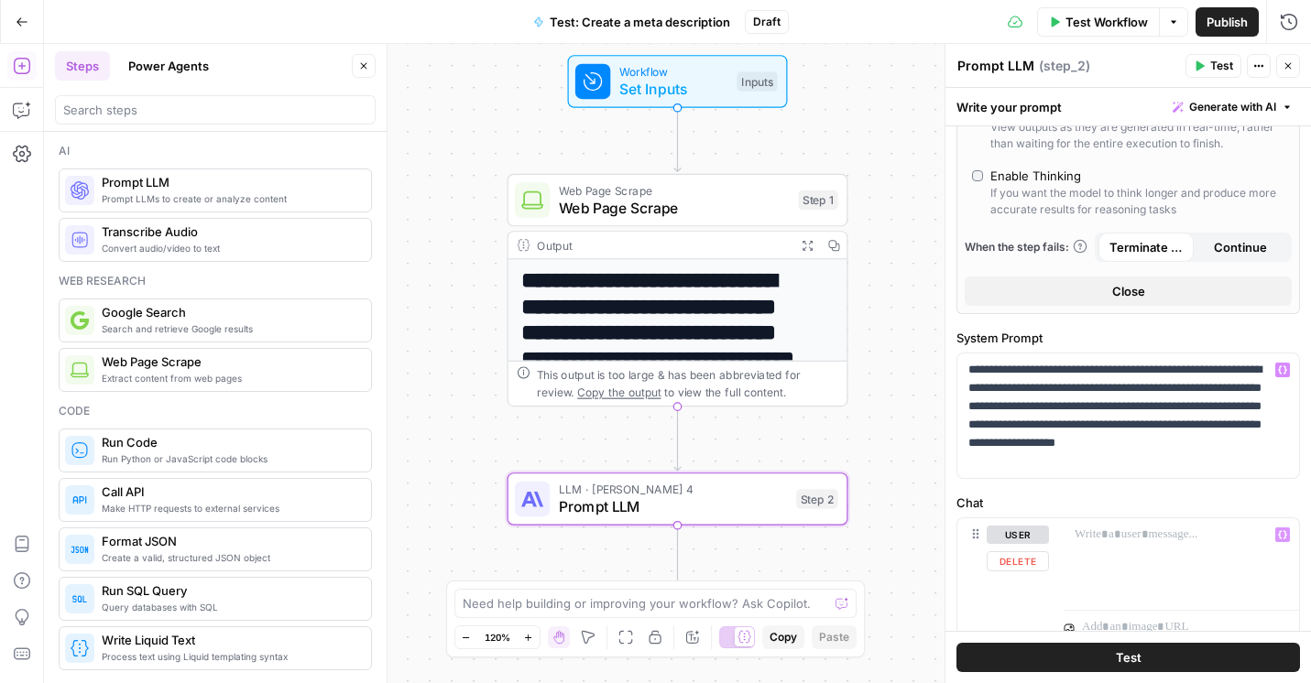
click at [1135, 506] on label "Chat" at bounding box center [1127, 503] width 343 height 18
click at [1123, 546] on div at bounding box center [1180, 560] width 235 height 84
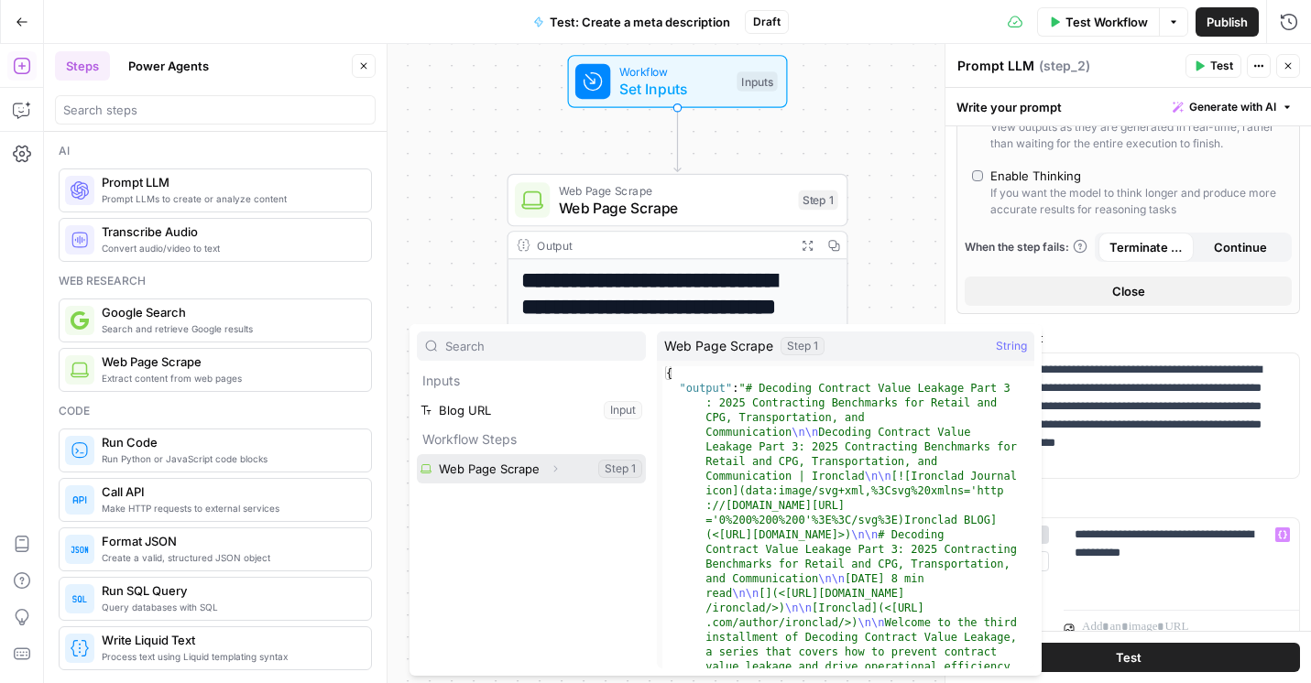
click at [488, 466] on button "Select variable Web Page Scrape" at bounding box center [531, 468] width 229 height 29
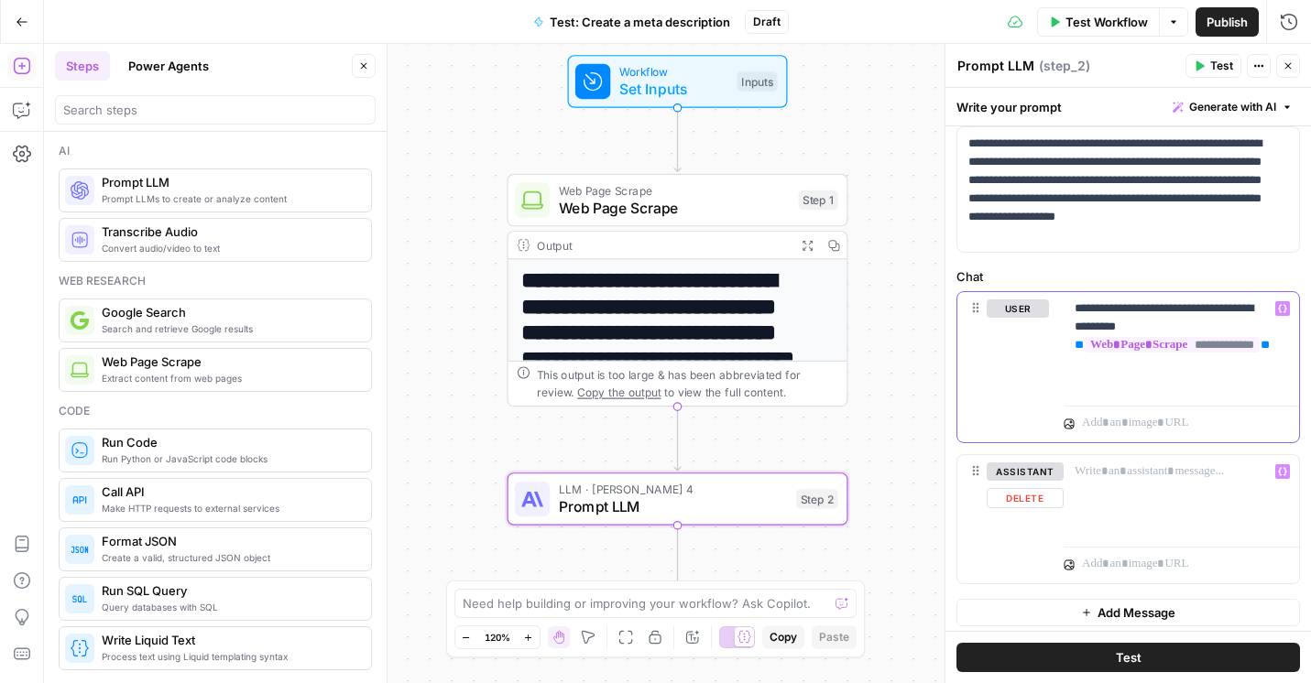
scroll to position [611, 0]
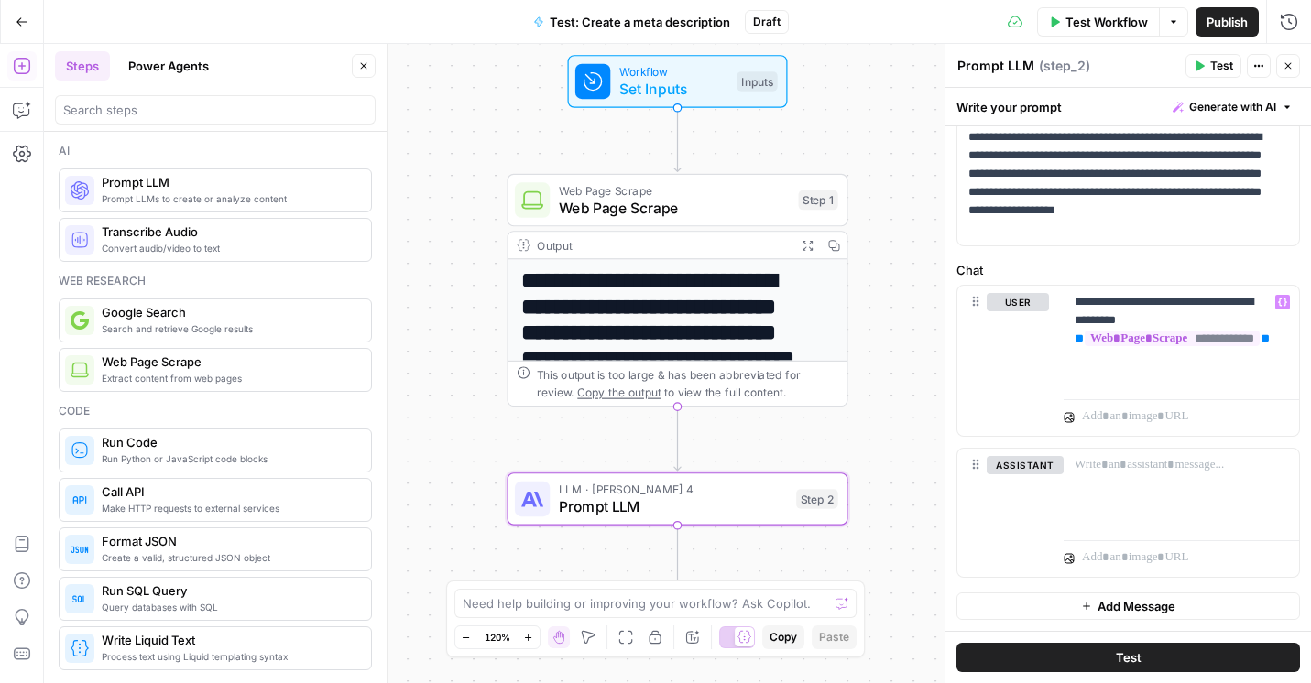
click at [1138, 659] on button "Test" at bounding box center [1127, 657] width 343 height 29
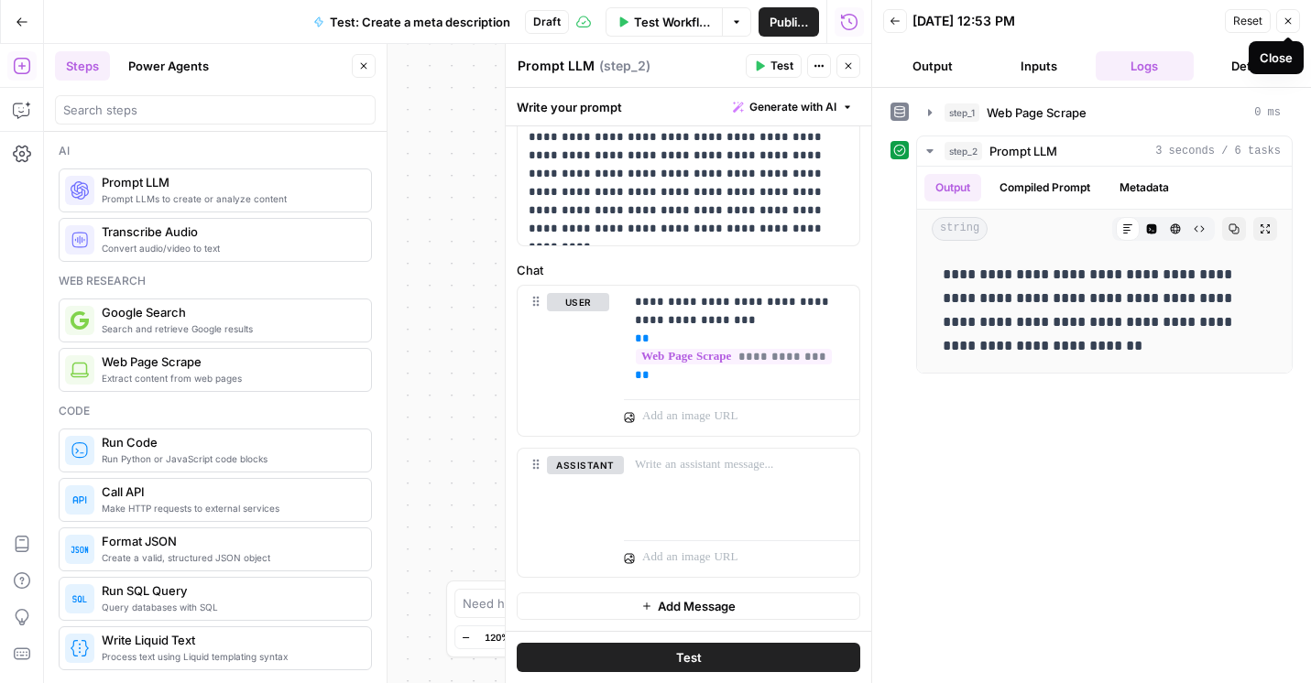
click at [1287, 22] on icon "button" at bounding box center [1288, 21] width 6 height 6
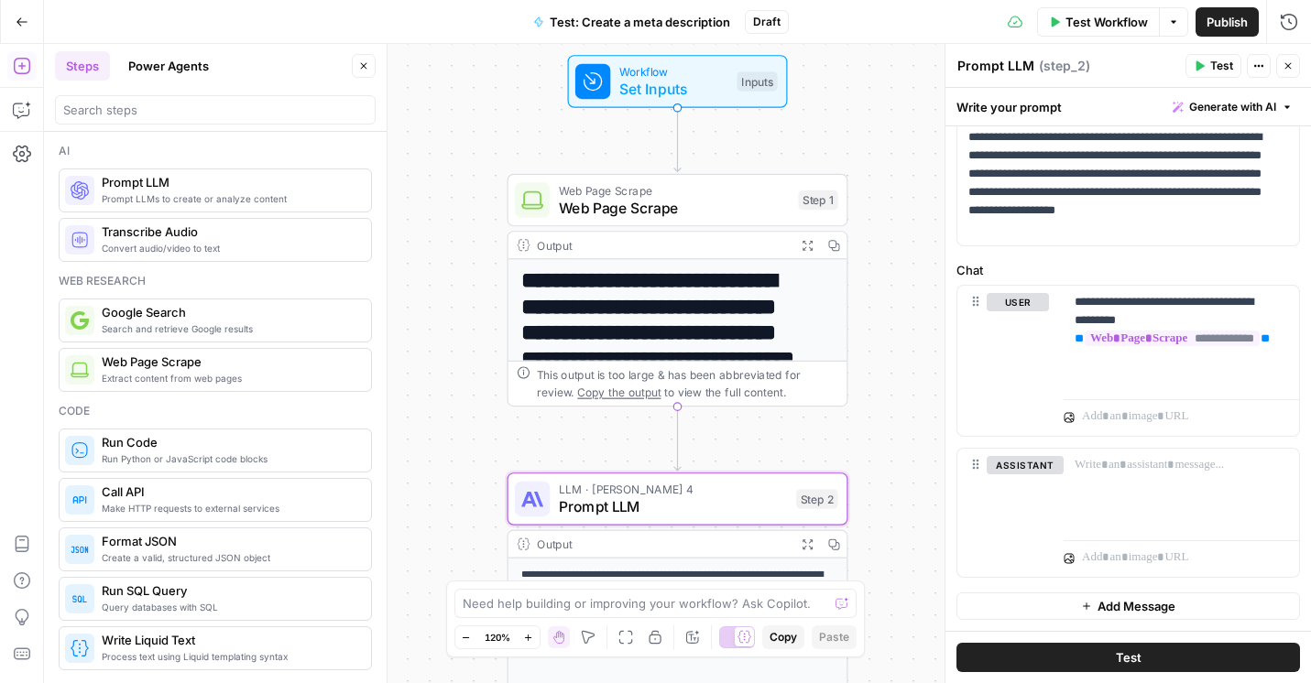
click at [1138, 650] on button "Test" at bounding box center [1127, 657] width 343 height 29
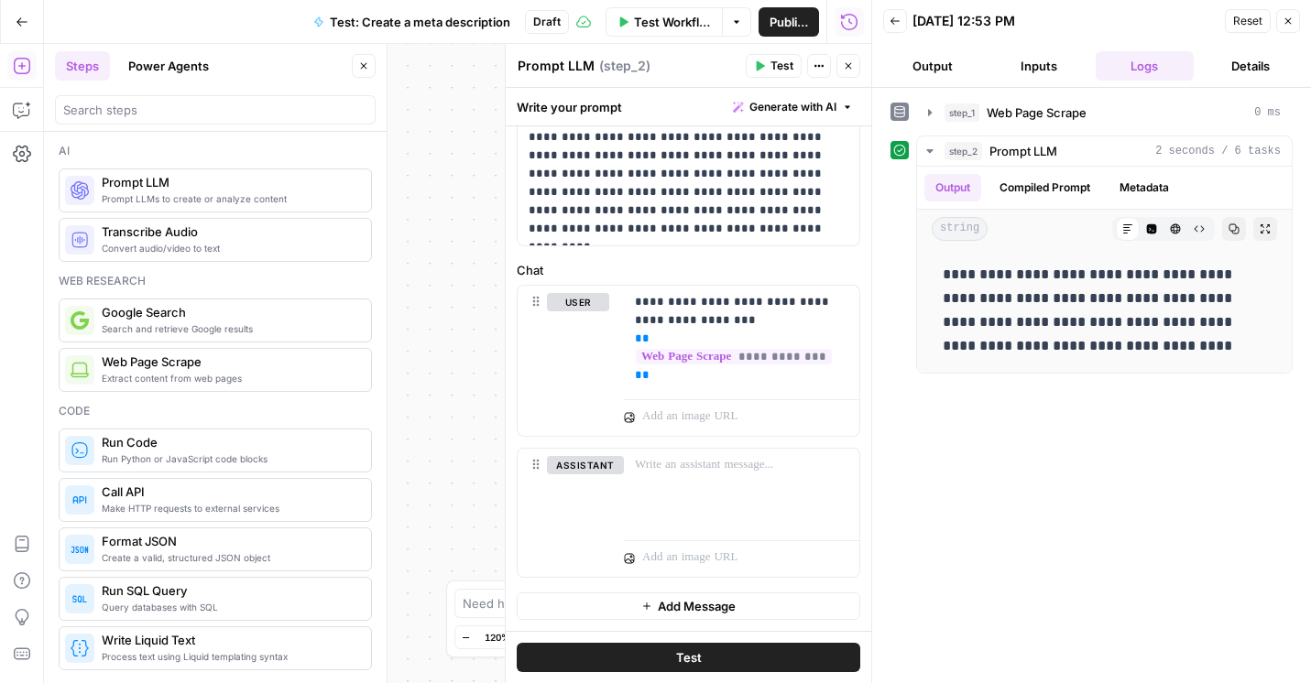
click at [1292, 21] on span "Close" at bounding box center [1292, 21] width 1 height 1
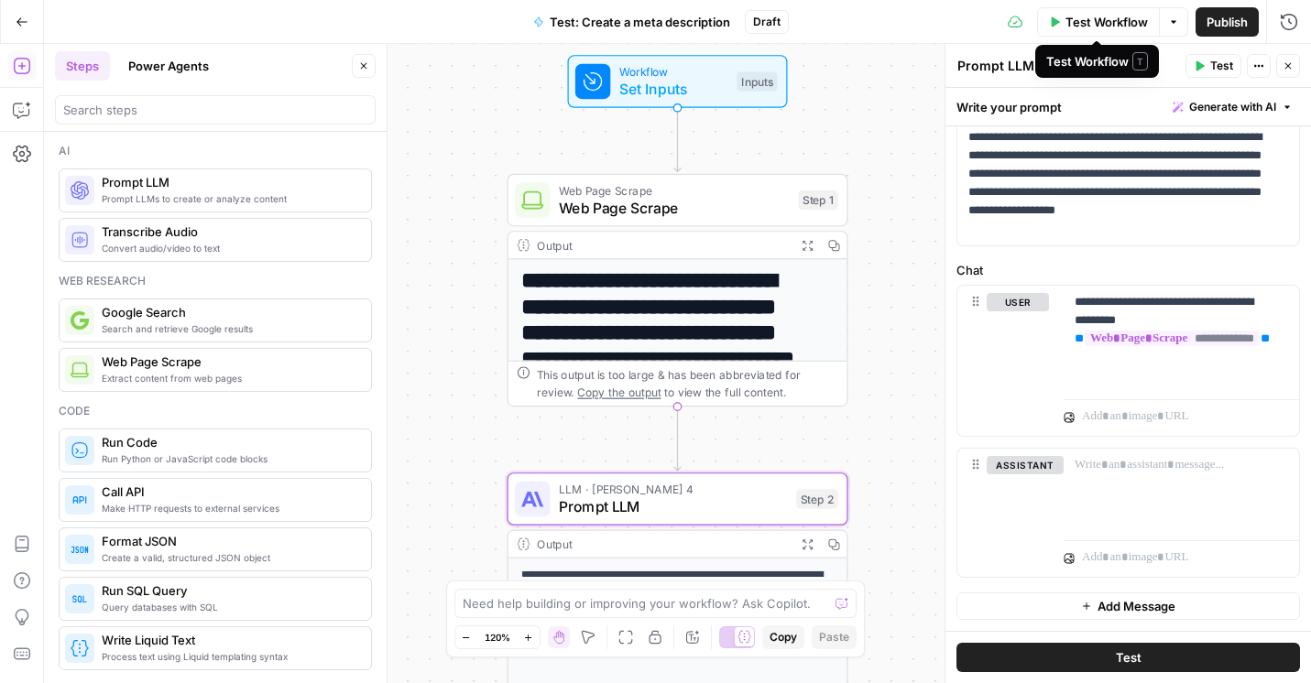
click at [1099, 18] on span "Test Workflow" at bounding box center [1106, 22] width 82 height 18
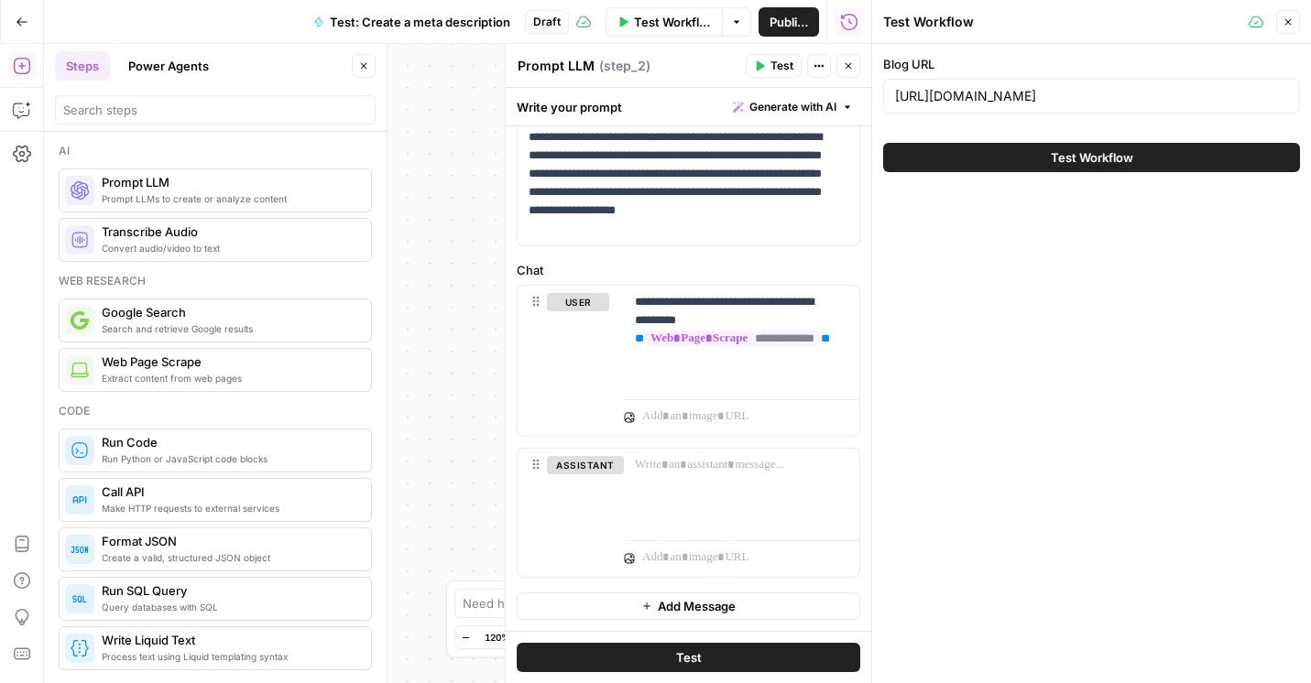
click at [1106, 160] on span "Test Workflow" at bounding box center [1092, 157] width 82 height 18
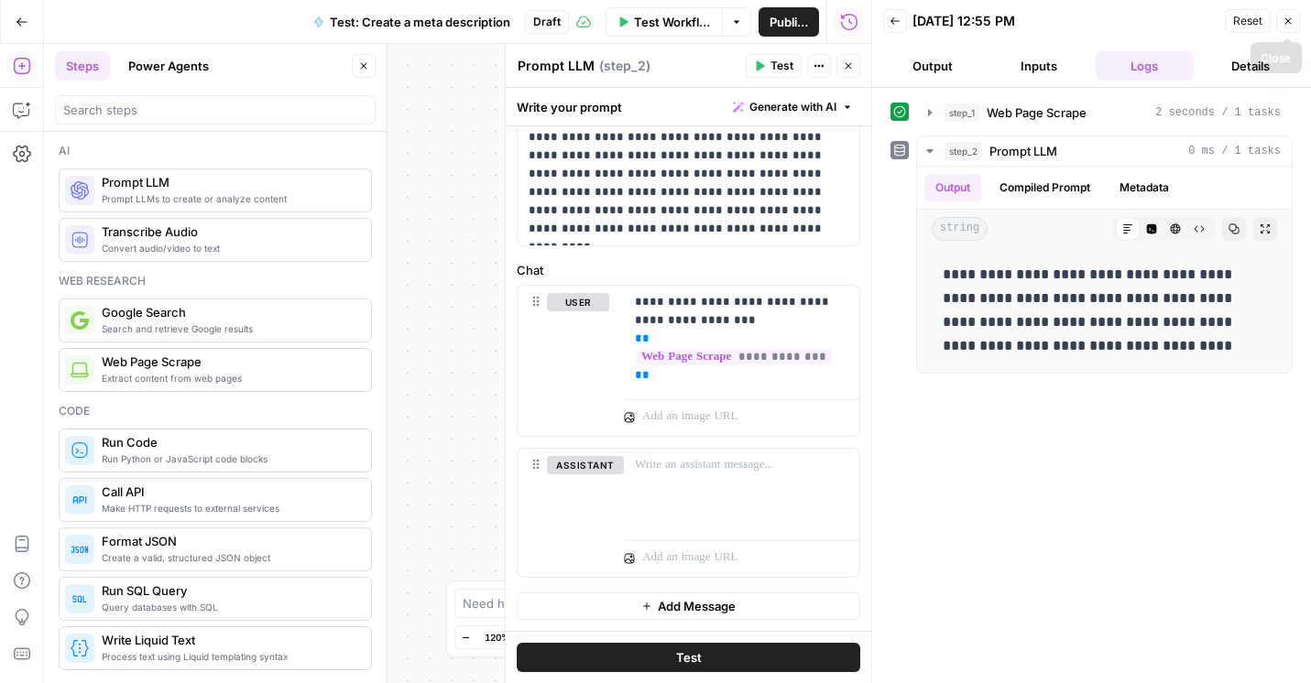
click at [1292, 16] on icon "button" at bounding box center [1287, 21] width 11 height 11
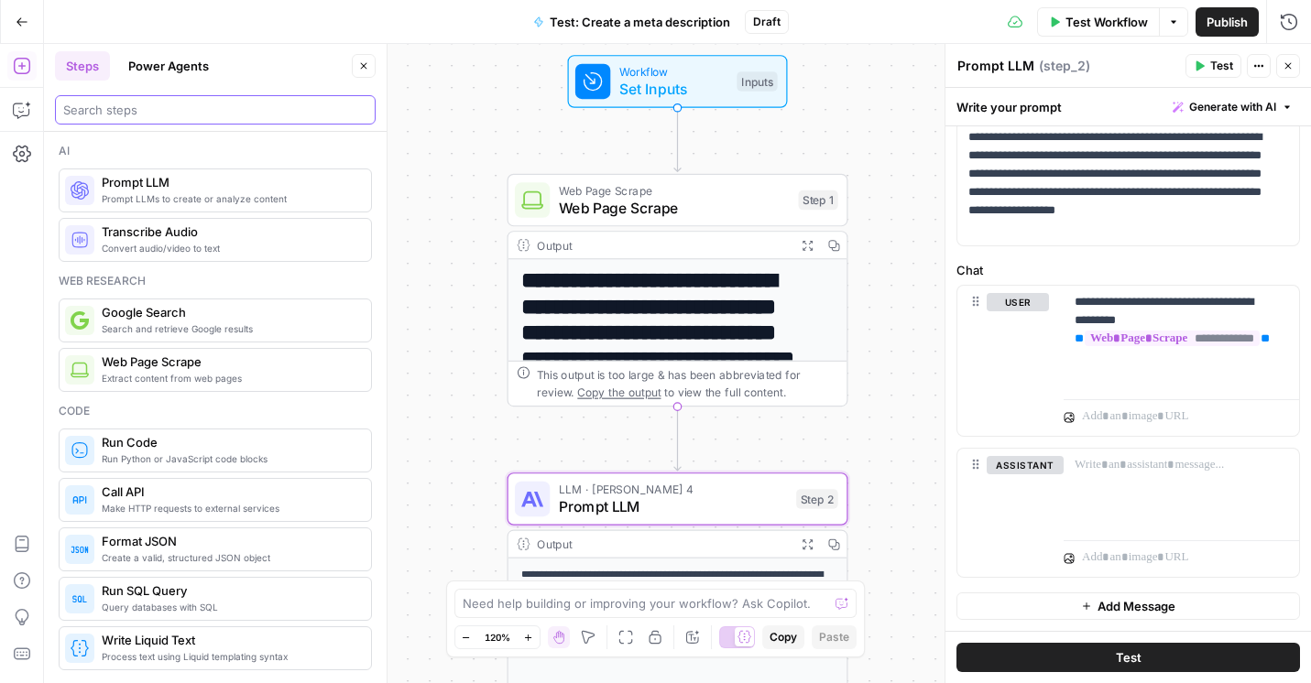
click at [197, 112] on input "search" at bounding box center [215, 110] width 304 height 18
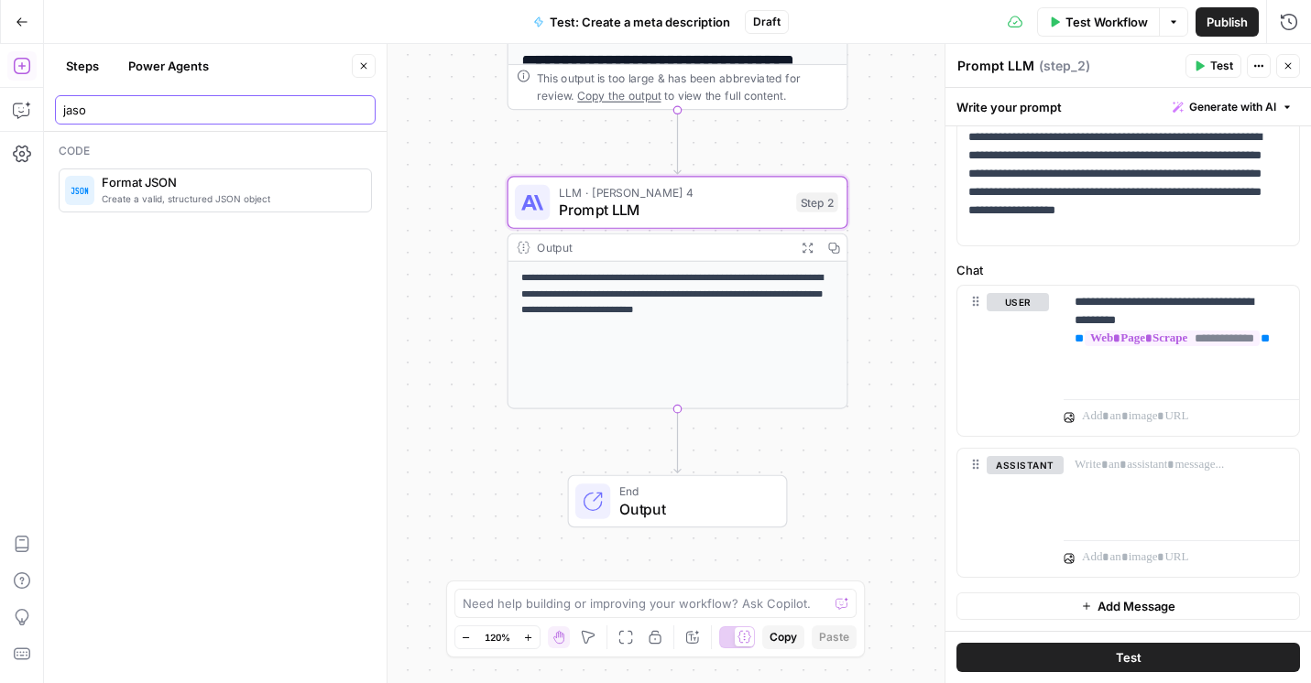
type input "jaso"
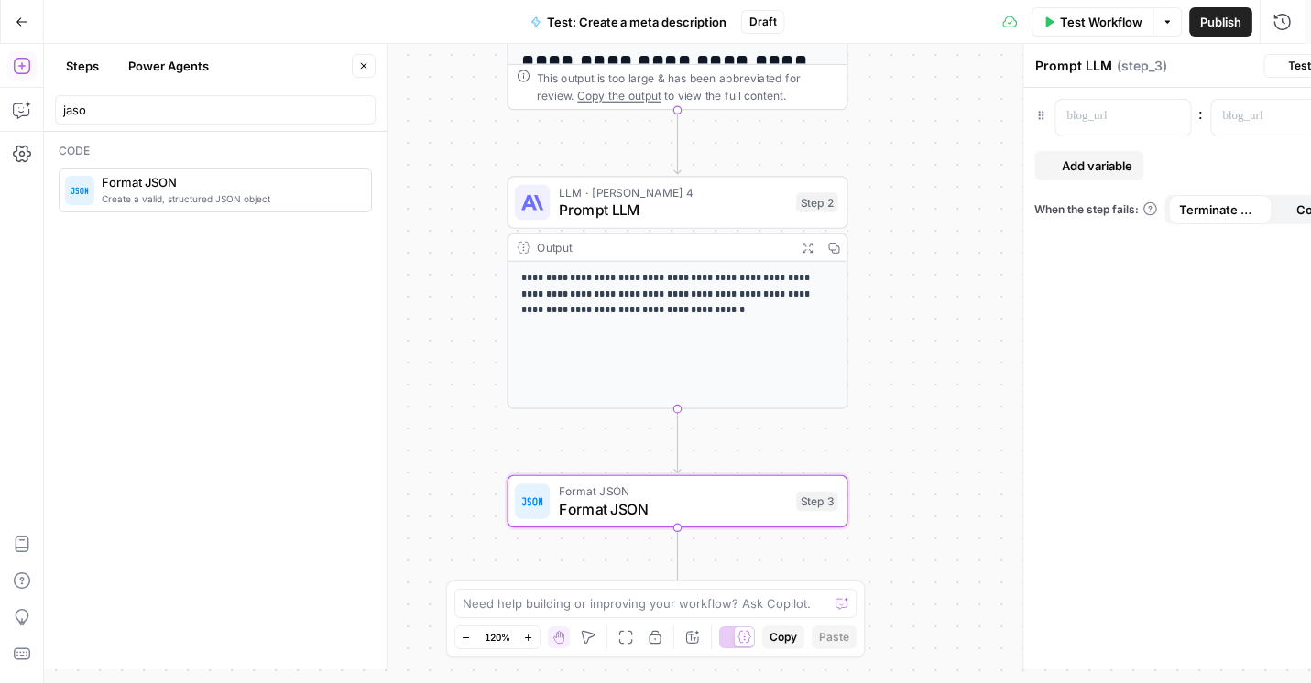
type textarea "Format JSON"
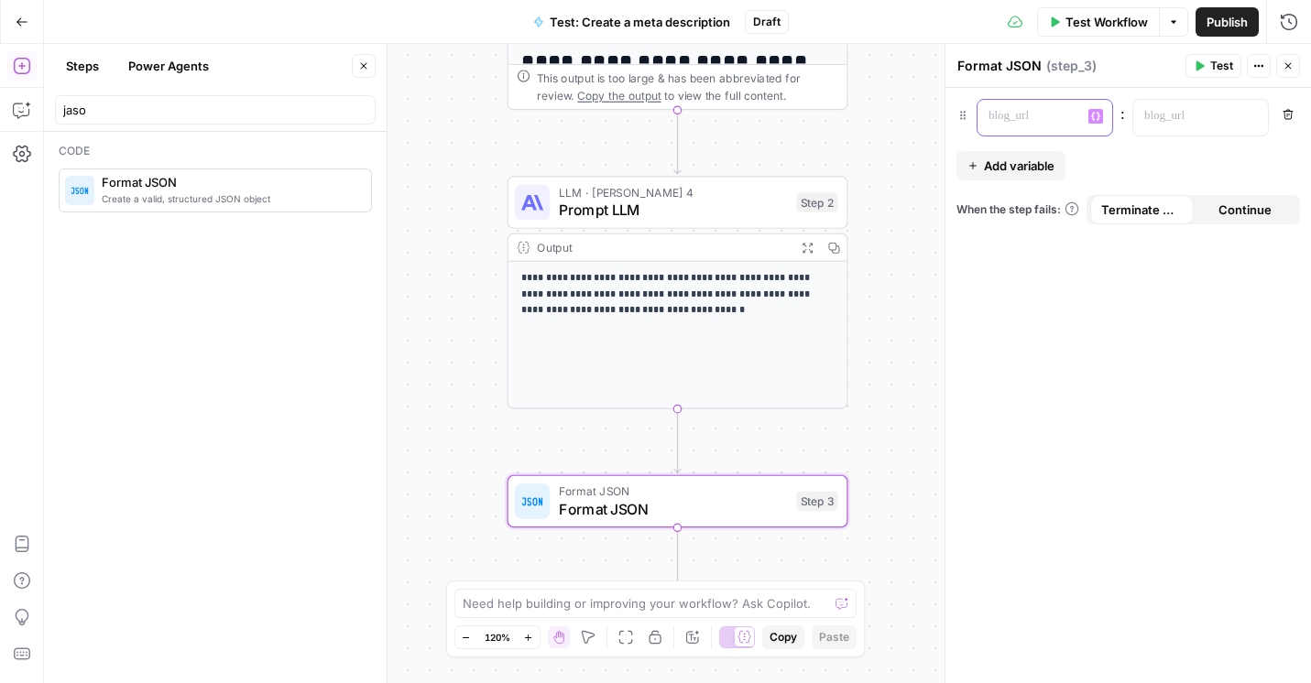
click at [1052, 112] on p at bounding box center [1029, 116] width 83 height 18
click at [1169, 106] on div at bounding box center [1185, 118] width 105 height 36
click at [1167, 124] on p at bounding box center [1185, 116] width 83 height 18
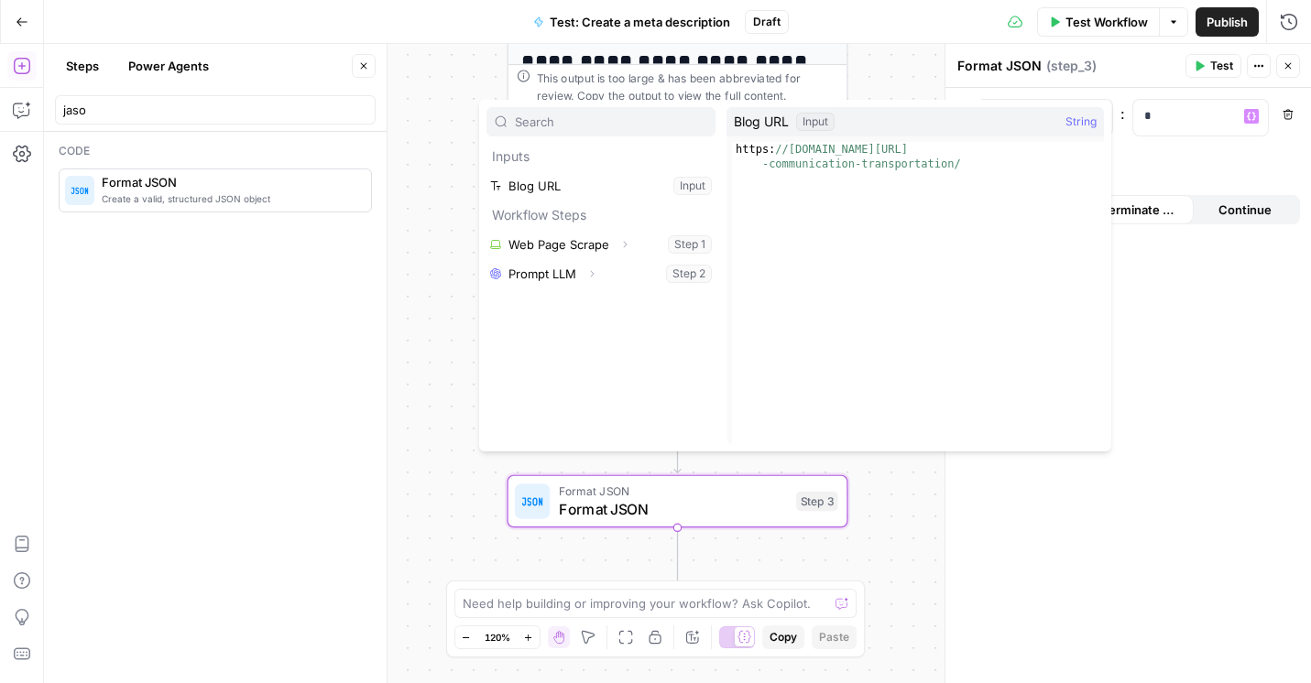
type textarea "**********"
click at [969, 163] on div "https: //[DOMAIN_NAME][URL] -communication-transportation/" at bounding box center [918, 322] width 372 height 361
click at [981, 125] on div "Blog URL Input String" at bounding box center [914, 121] width 377 height 29
click at [533, 196] on button "Select variable Blog URL" at bounding box center [600, 185] width 229 height 29
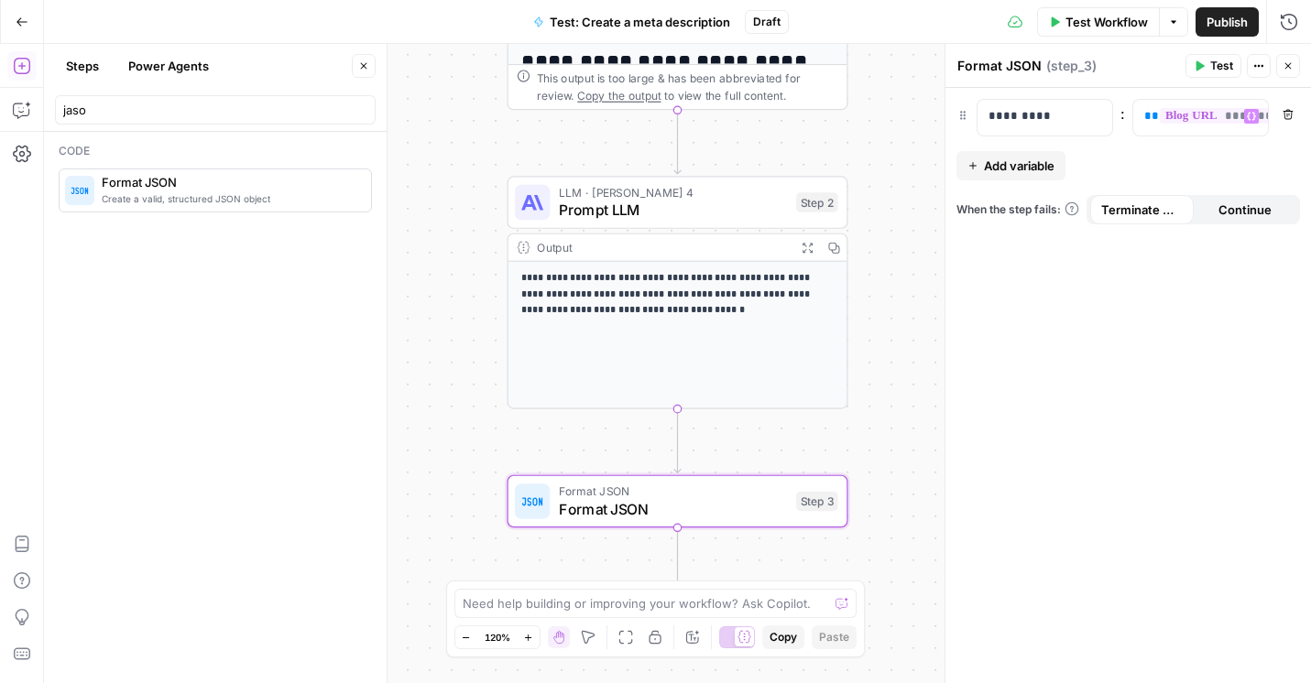
click at [999, 162] on span "Add variable" at bounding box center [1019, 166] width 71 height 18
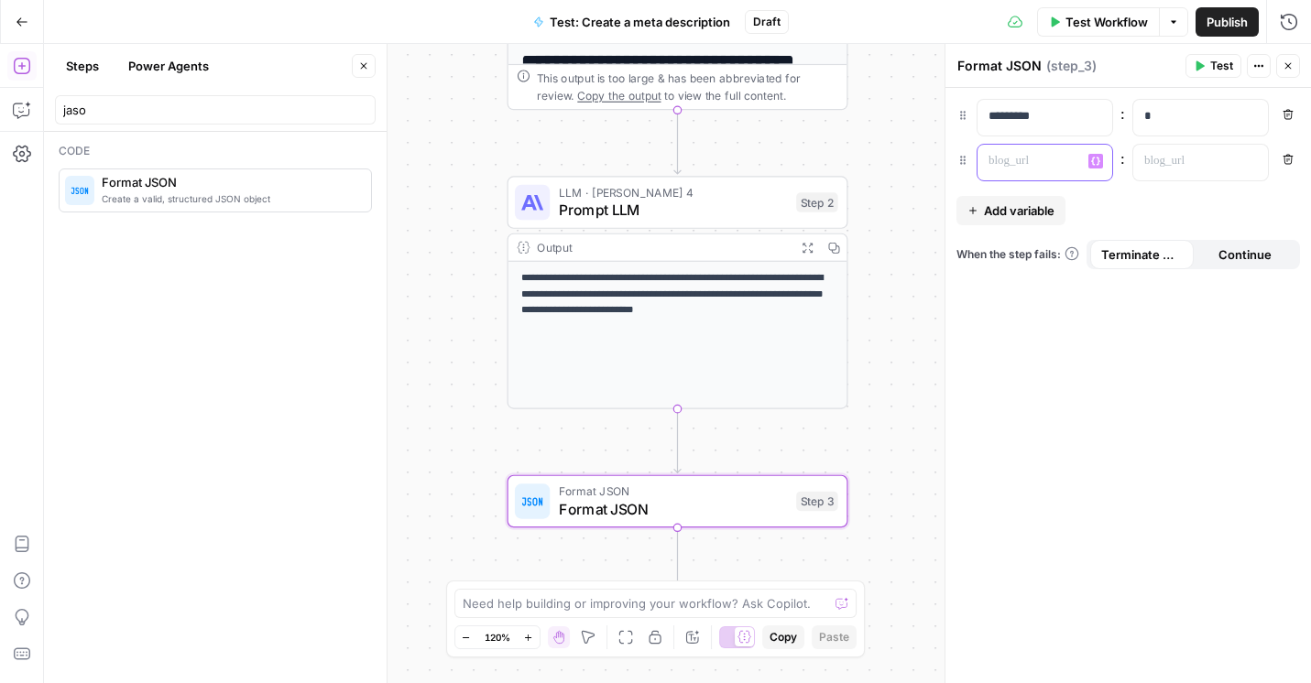
click at [999, 162] on p at bounding box center [1029, 161] width 83 height 18
click at [1168, 169] on p at bounding box center [1185, 161] width 83 height 18
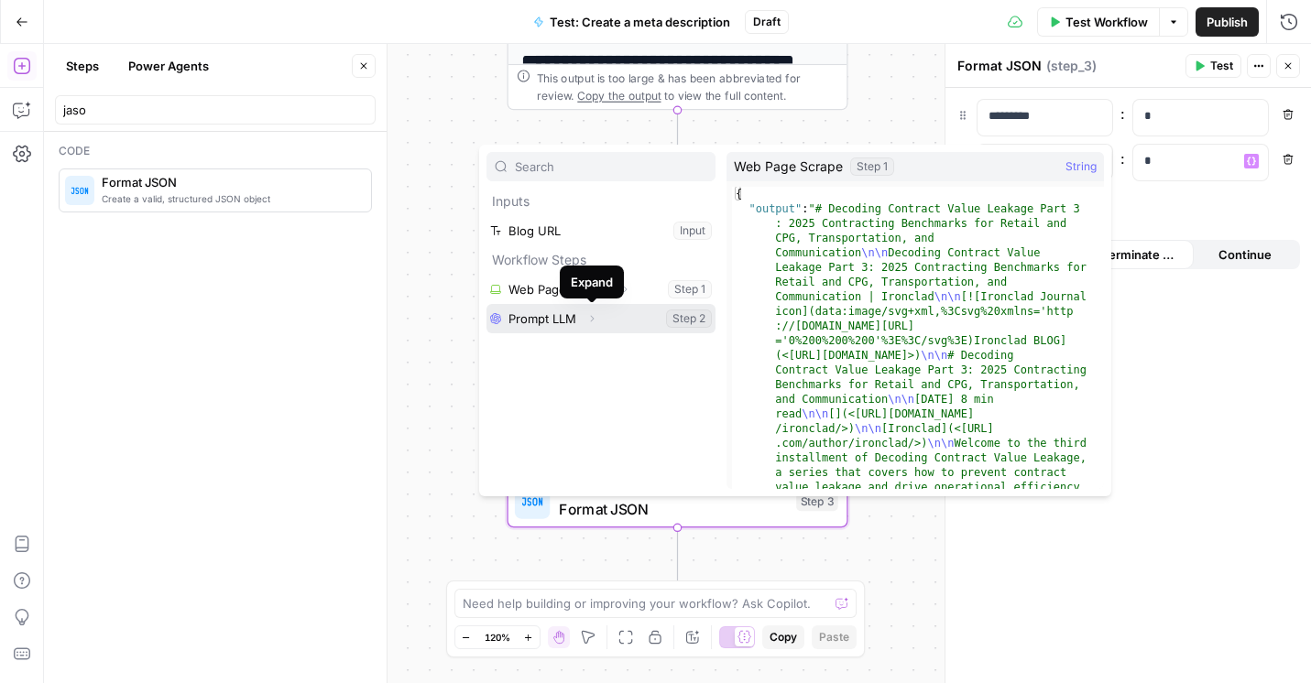
click at [596, 321] on icon "button" at bounding box center [591, 318] width 11 height 11
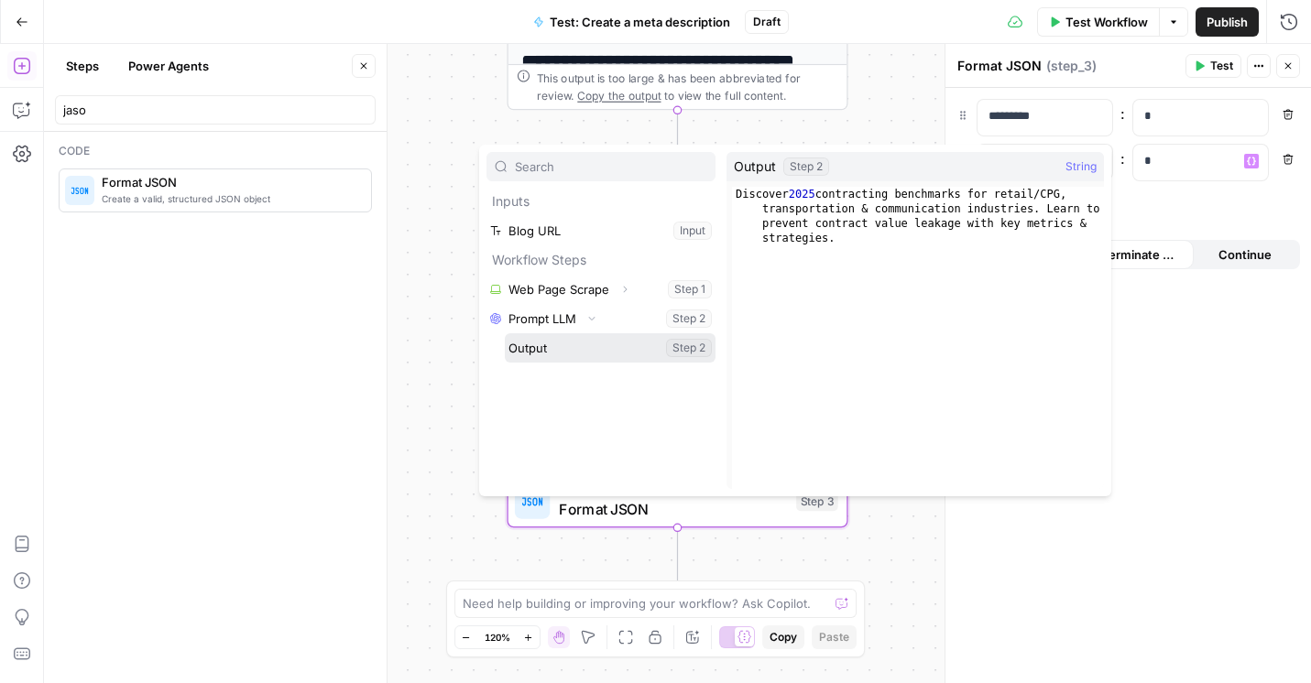
click at [585, 338] on button "Select variable Output" at bounding box center [610, 347] width 211 height 29
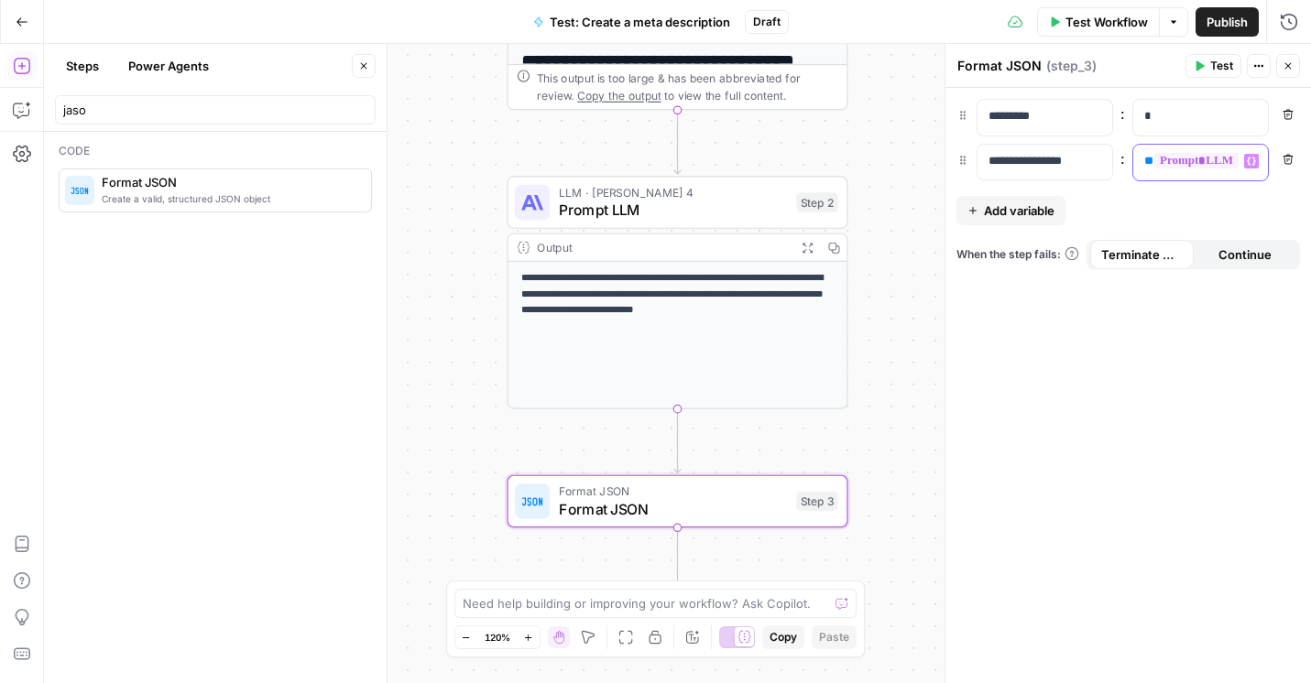
click at [1203, 171] on div "**********" at bounding box center [1185, 163] width 105 height 36
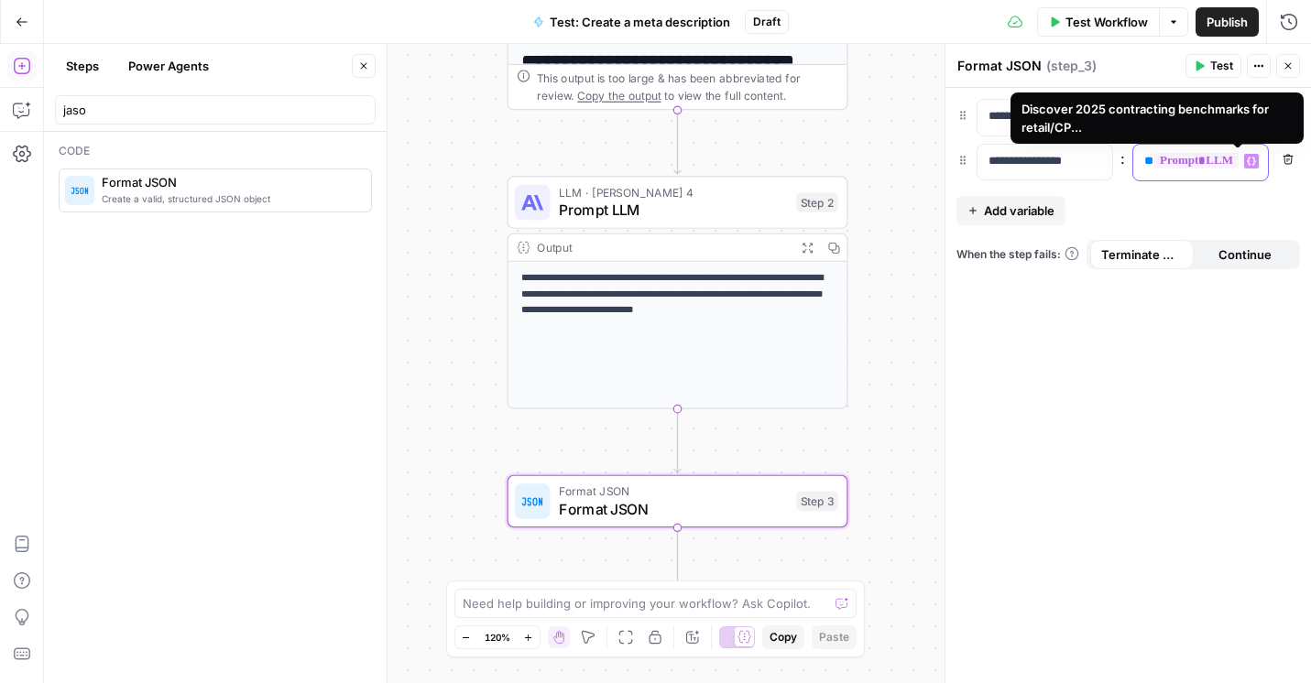
click at [1207, 159] on span "**********" at bounding box center [1229, 161] width 151 height 16
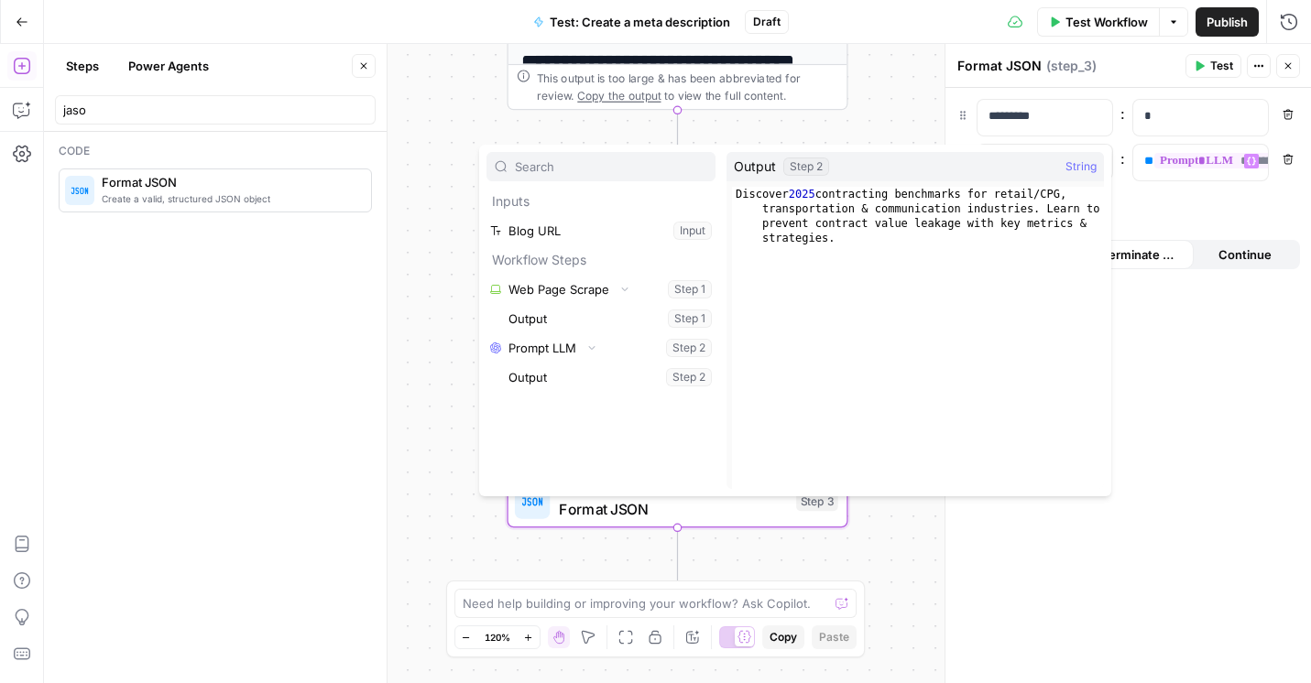
click at [1213, 213] on div "**********" at bounding box center [1127, 385] width 365 height 595
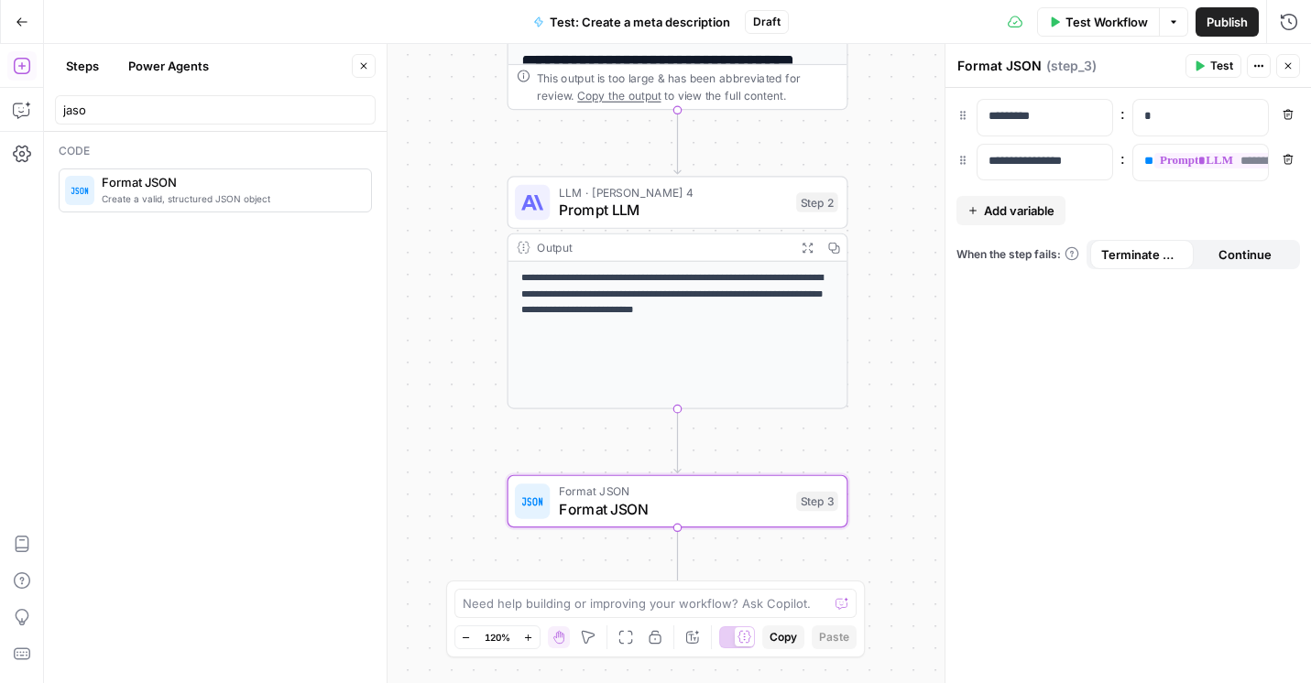
click at [1090, 27] on span "Test Workflow" at bounding box center [1106, 22] width 82 height 18
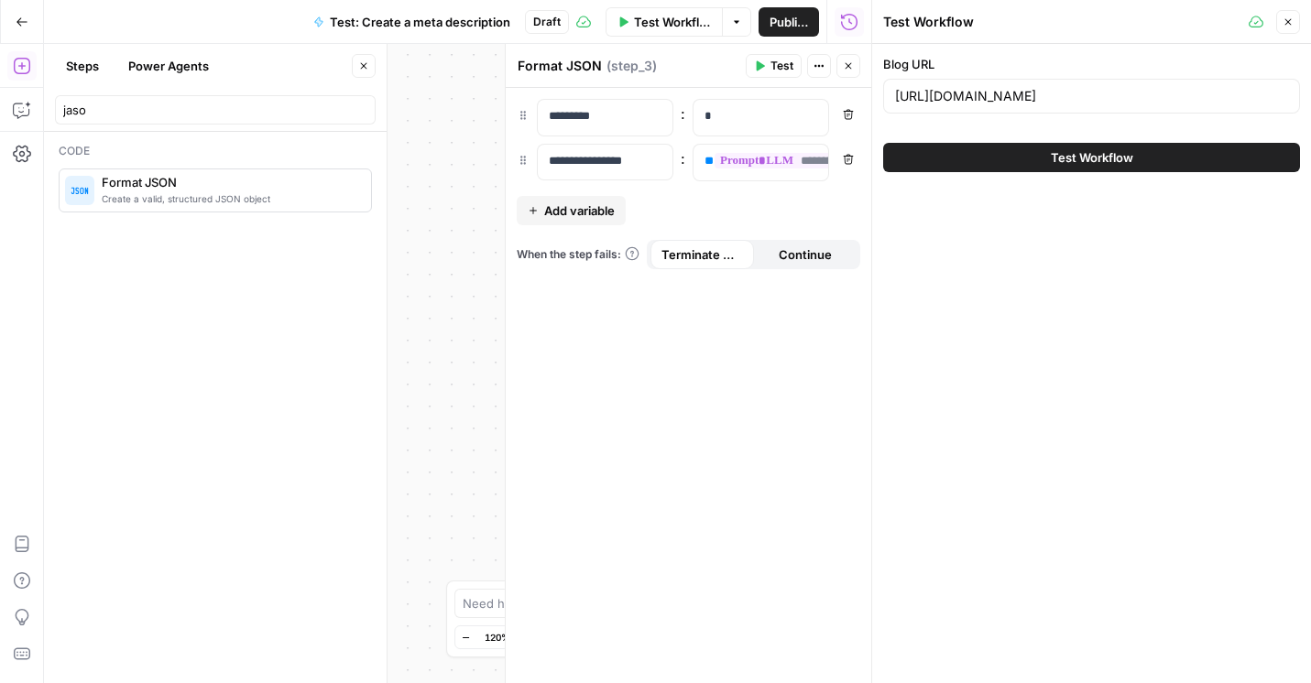
click at [1127, 161] on span "Test Workflow" at bounding box center [1092, 157] width 82 height 18
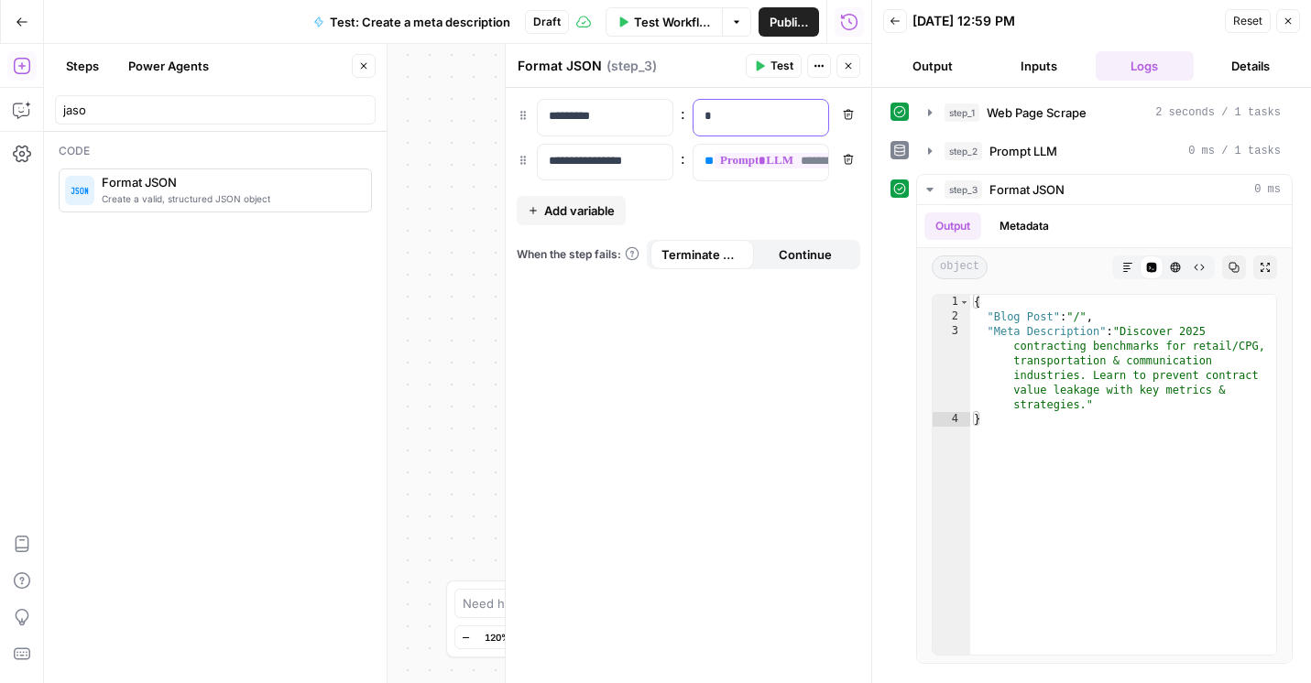
click at [769, 119] on p "*" at bounding box center [760, 116] width 113 height 18
click at [811, 114] on icon "button" at bounding box center [811, 116] width 9 height 9
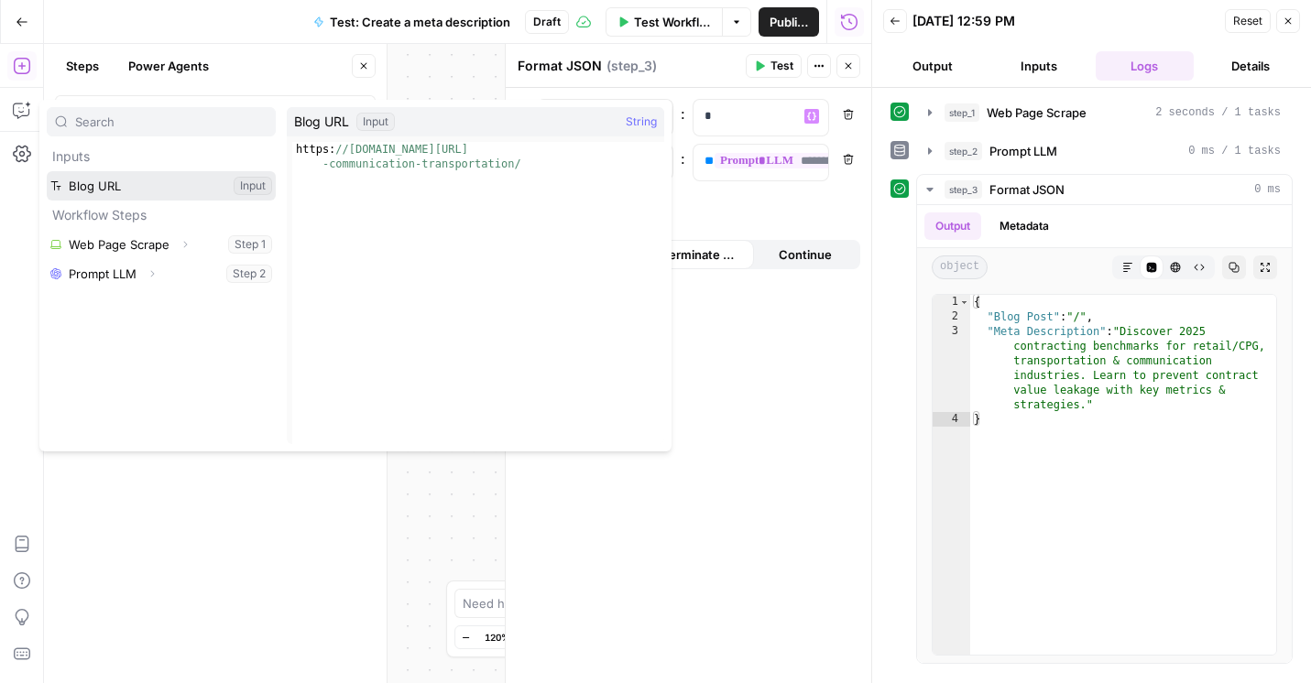
click at [144, 191] on button "Select variable Blog URL" at bounding box center [161, 185] width 229 height 29
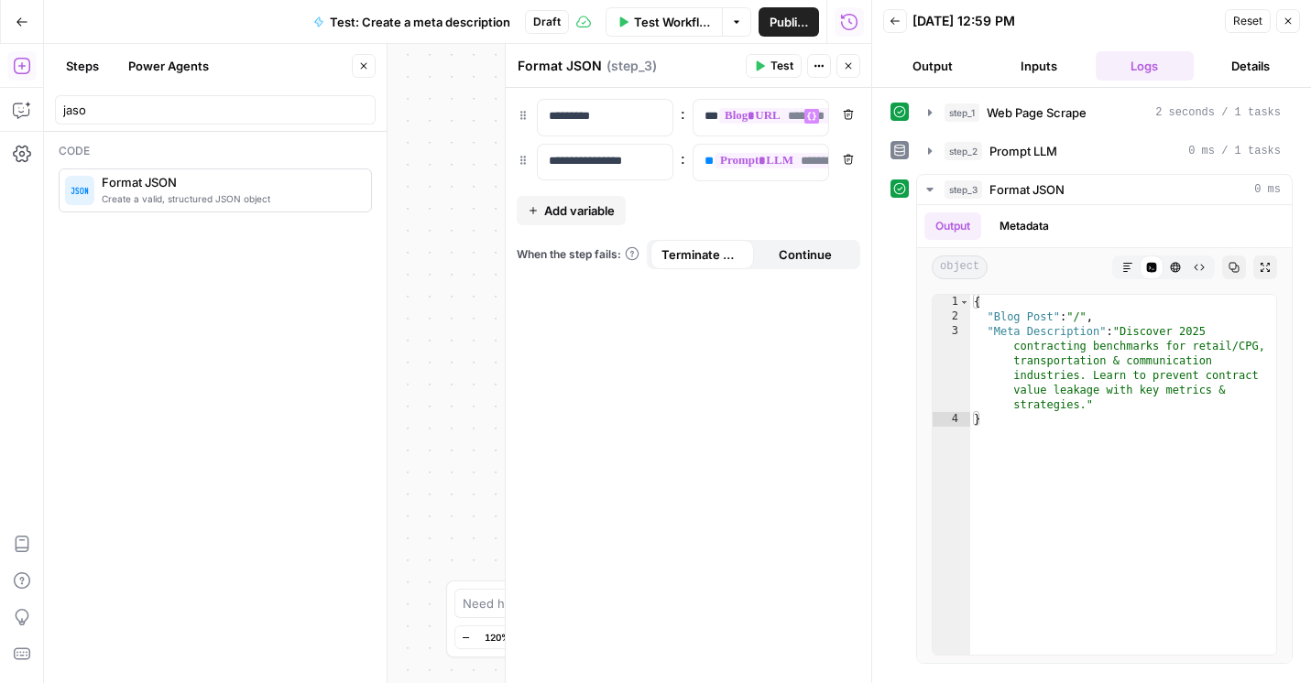
click at [898, 18] on icon "button" at bounding box center [894, 21] width 11 height 11
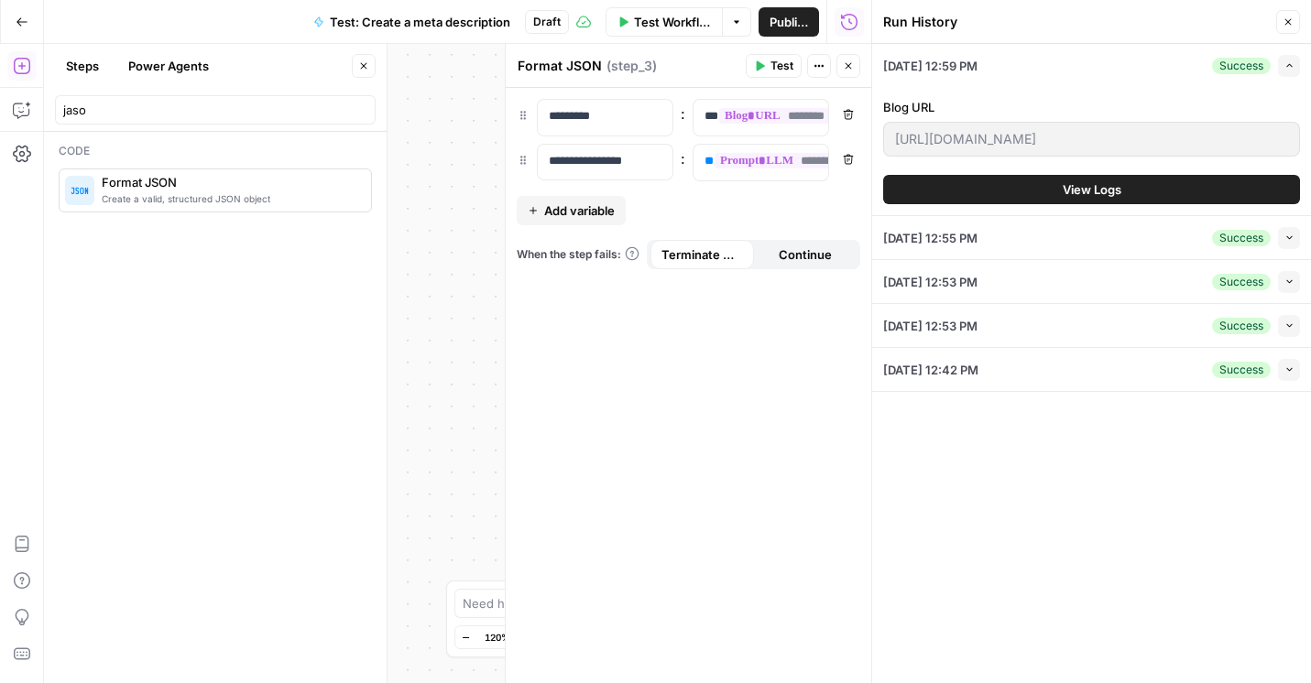
click at [656, 18] on span "Test Workflow" at bounding box center [672, 22] width 77 height 18
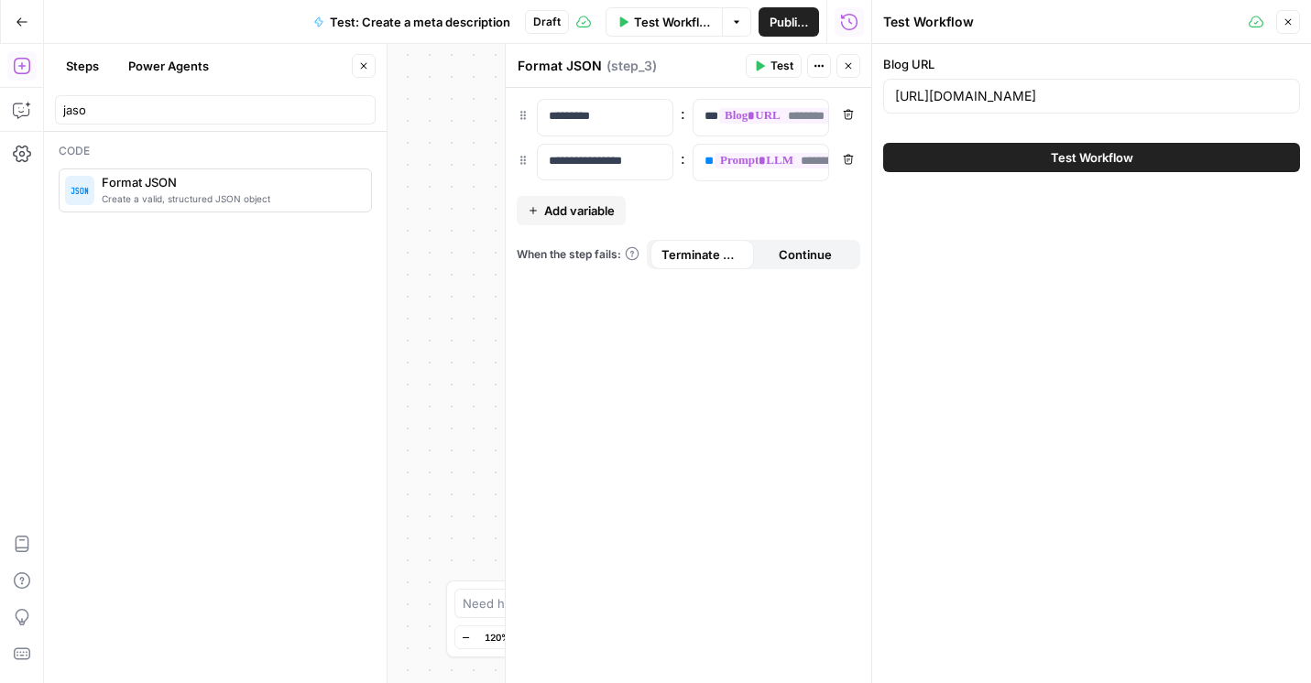
click at [1014, 164] on button "Test Workflow" at bounding box center [1091, 157] width 417 height 29
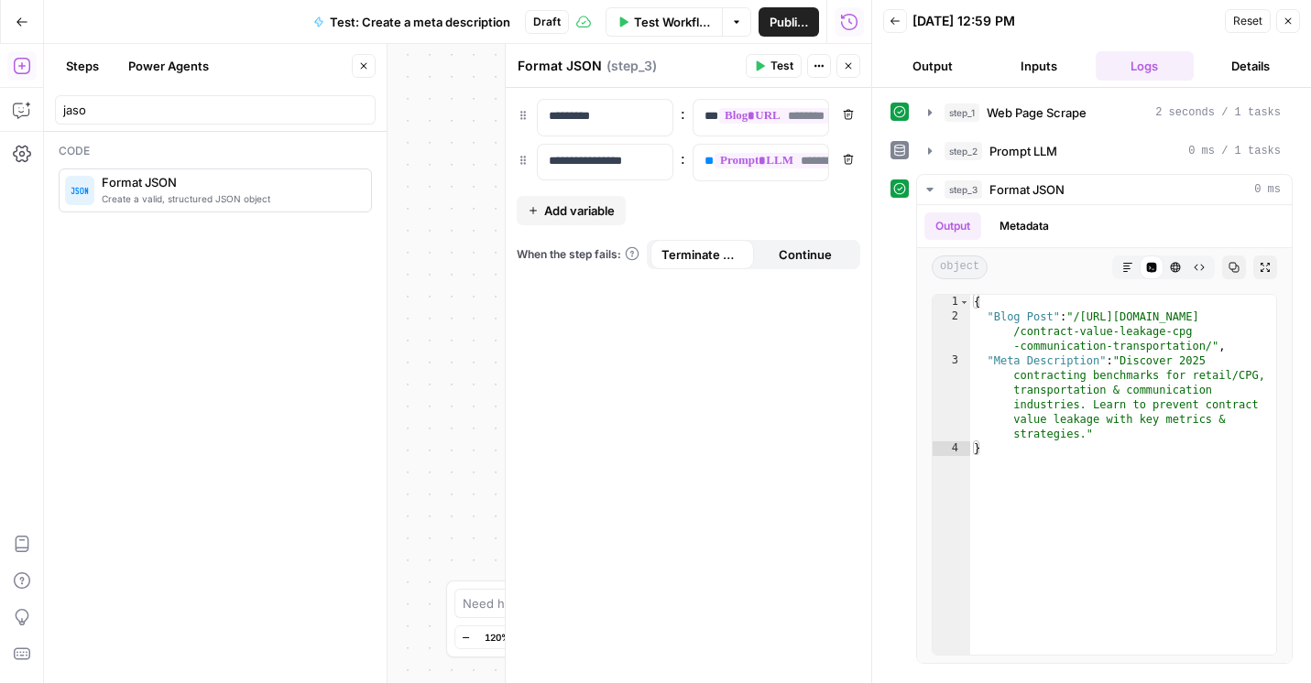
click at [1290, 16] on icon "button" at bounding box center [1287, 21] width 11 height 11
